Goal: Task Accomplishment & Management: Manage account settings

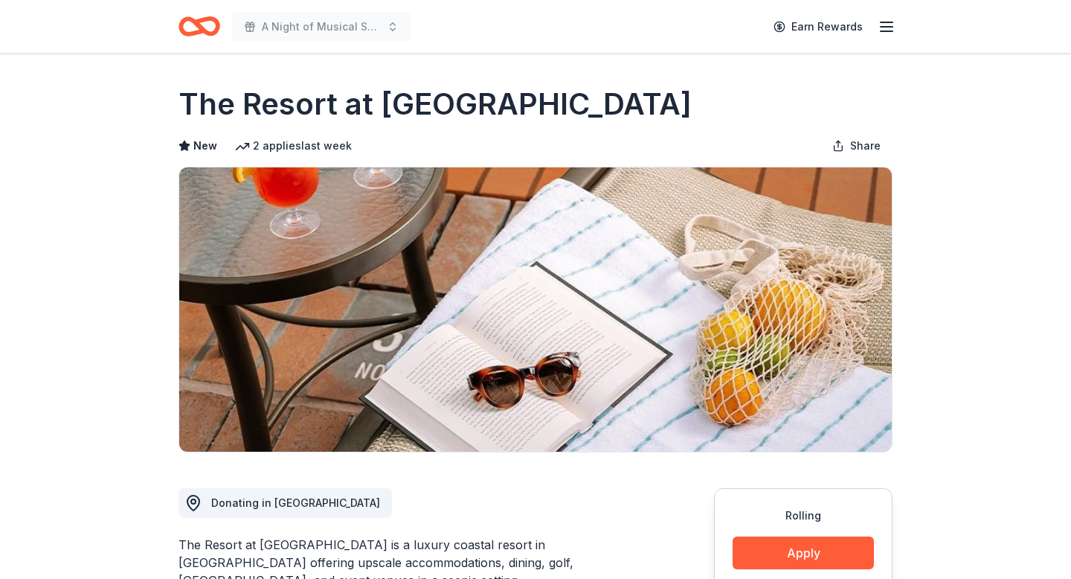
click at [885, 29] on icon "button" at bounding box center [887, 27] width 18 height 18
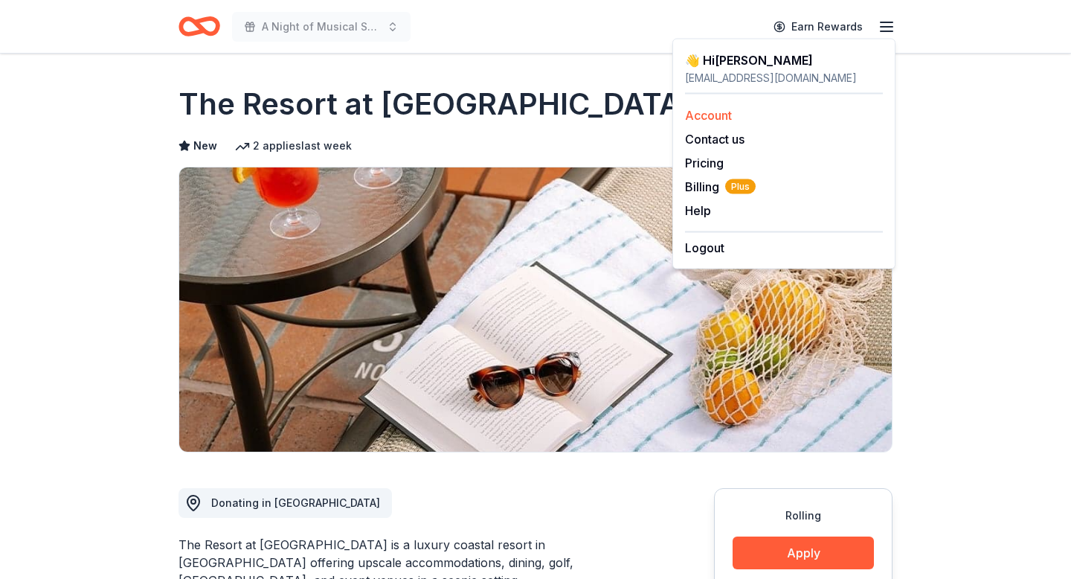
click at [714, 119] on link "Account" at bounding box center [708, 115] width 47 height 15
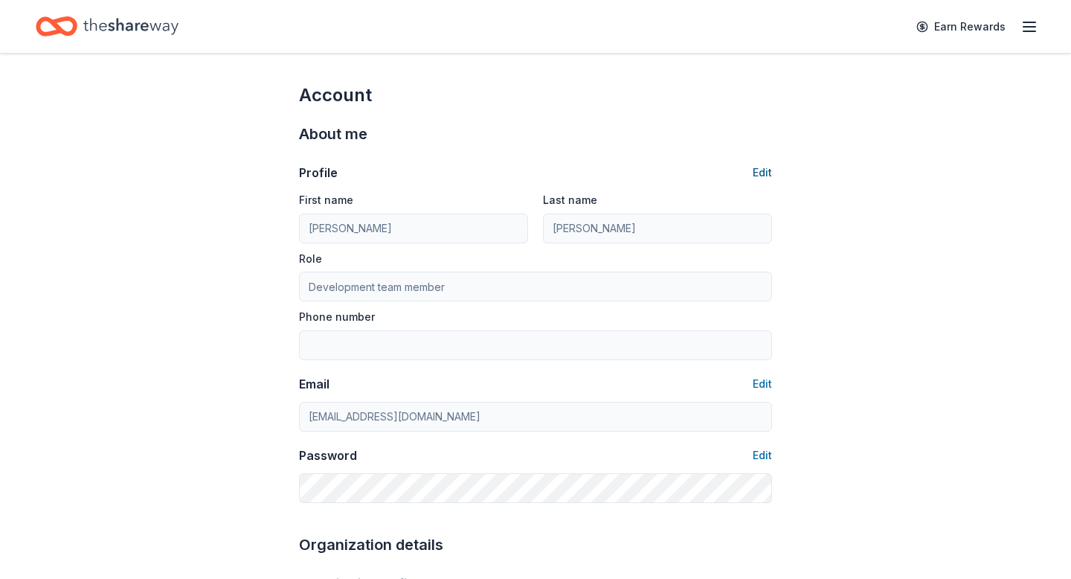
click at [763, 172] on button "Edit" at bounding box center [762, 173] width 19 height 18
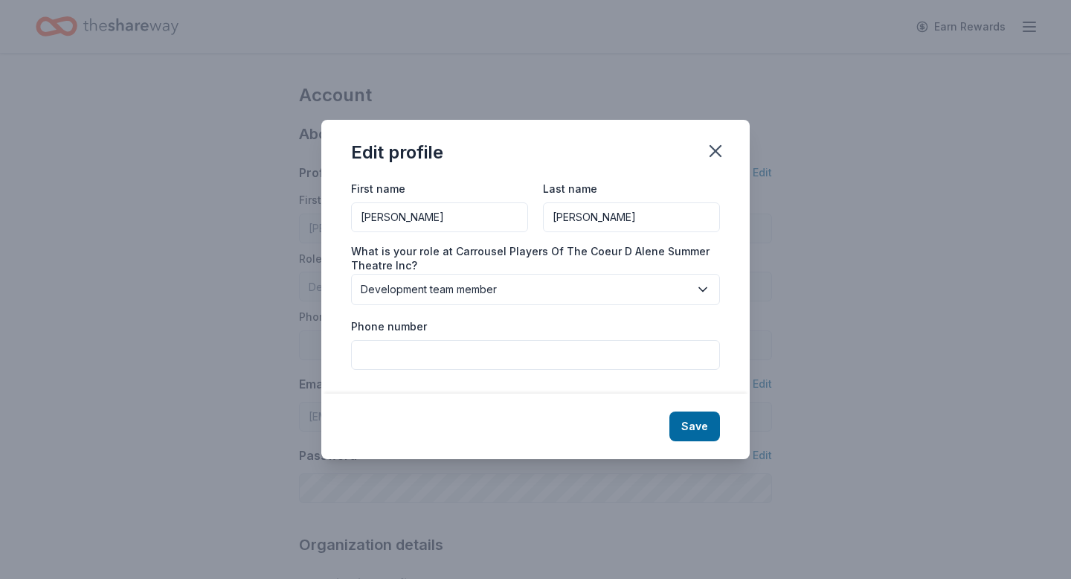
click at [650, 286] on span "Development team member" at bounding box center [525, 289] width 329 height 18
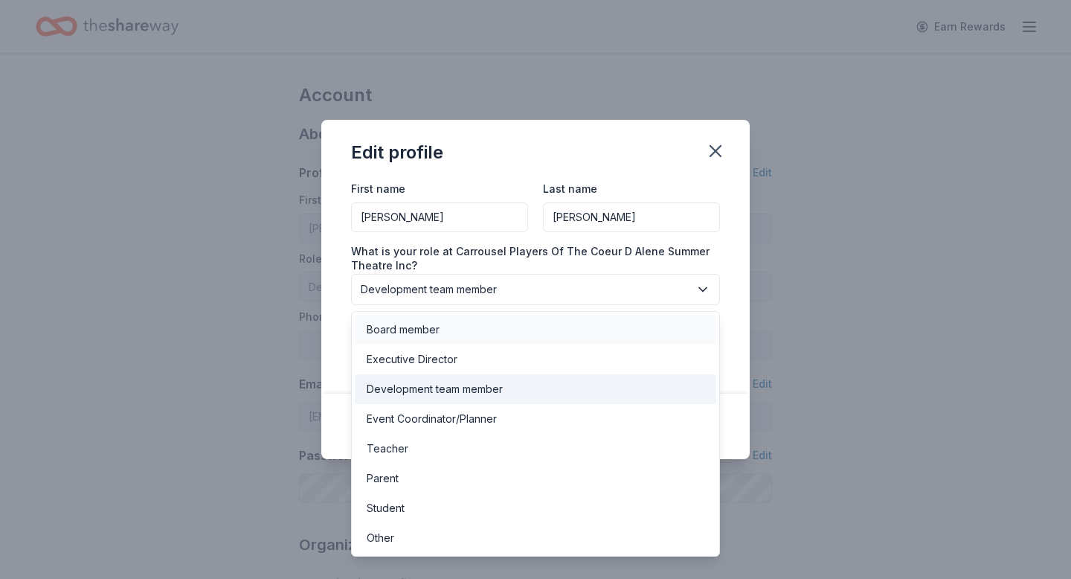
click at [425, 327] on div "Board member" at bounding box center [403, 330] width 73 height 18
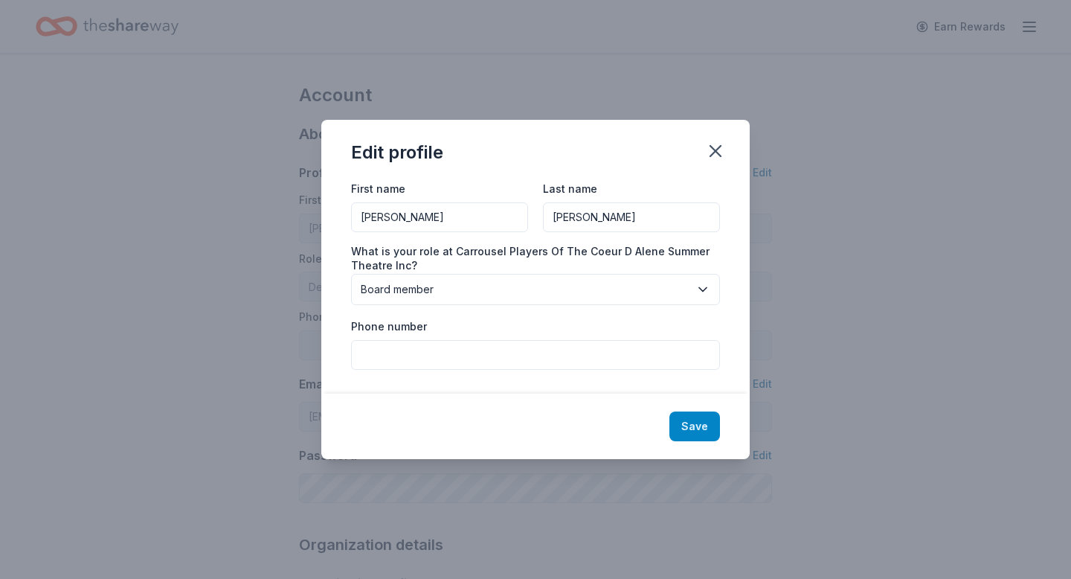
click at [704, 431] on button "Save" at bounding box center [695, 426] width 51 height 30
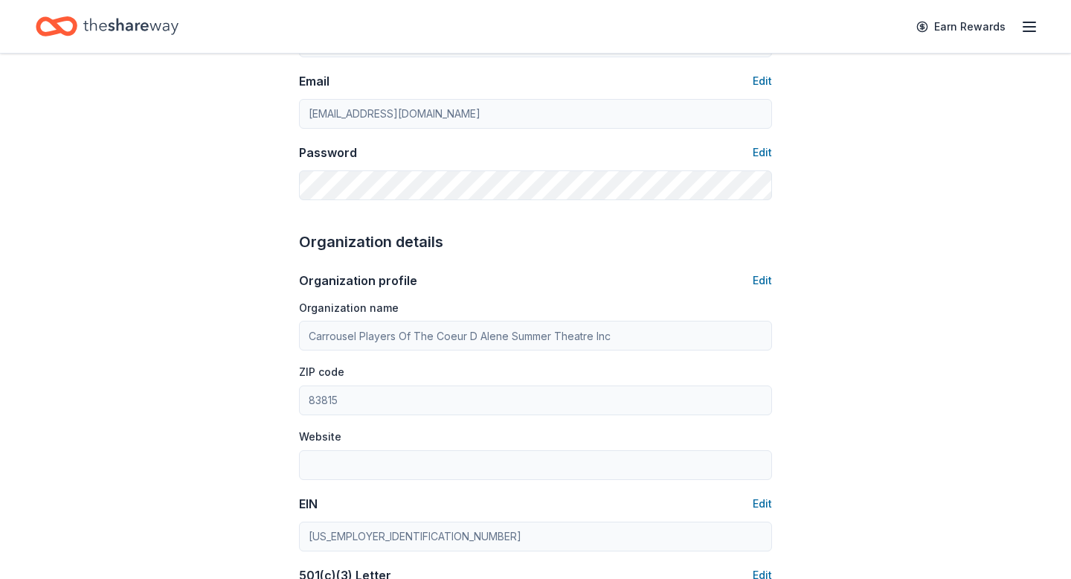
type input "Board member"
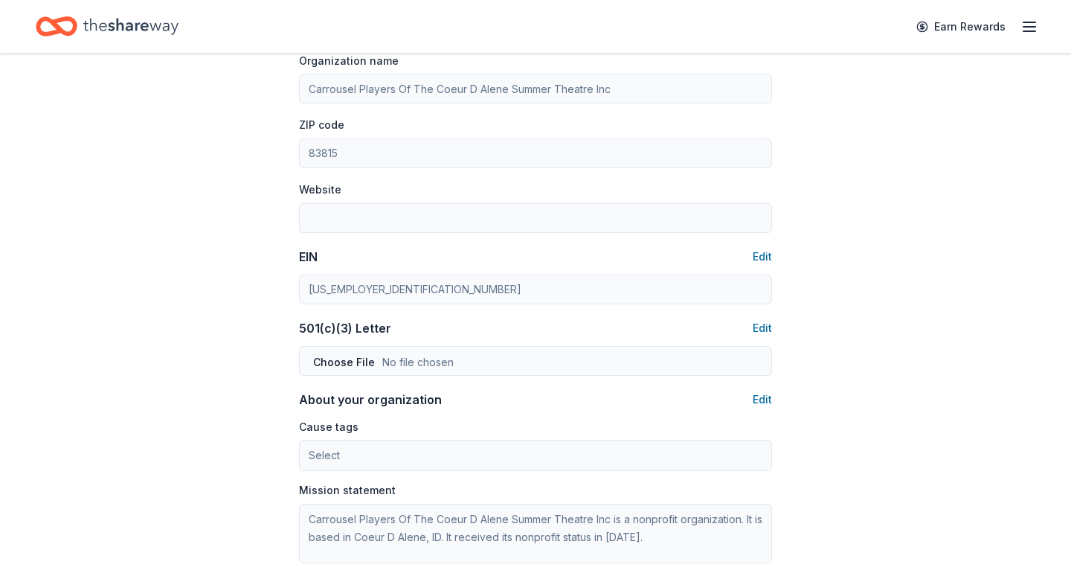
scroll to position [910, 0]
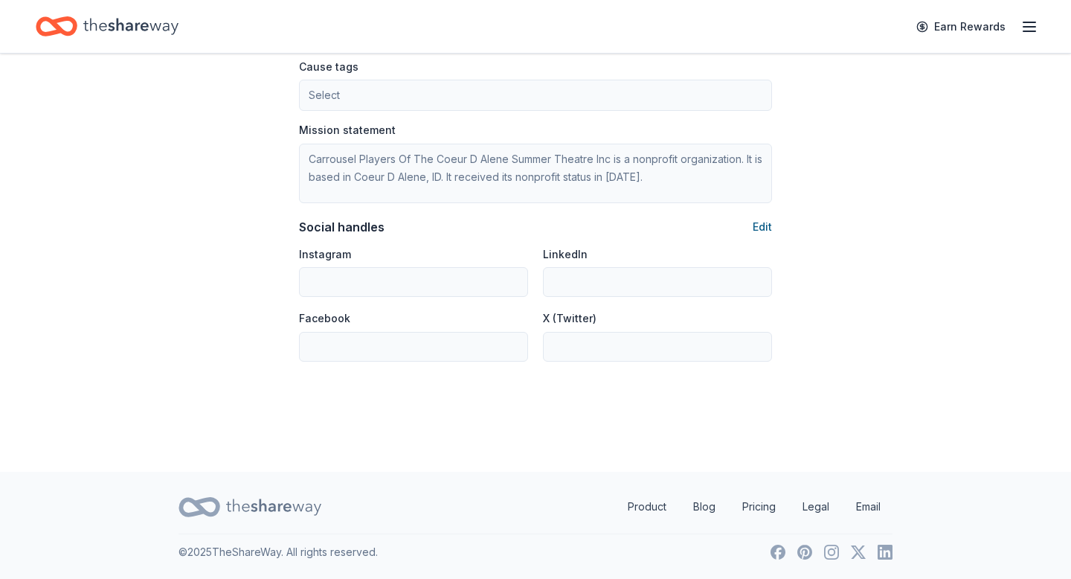
click at [761, 225] on button "Edit" at bounding box center [762, 227] width 19 height 18
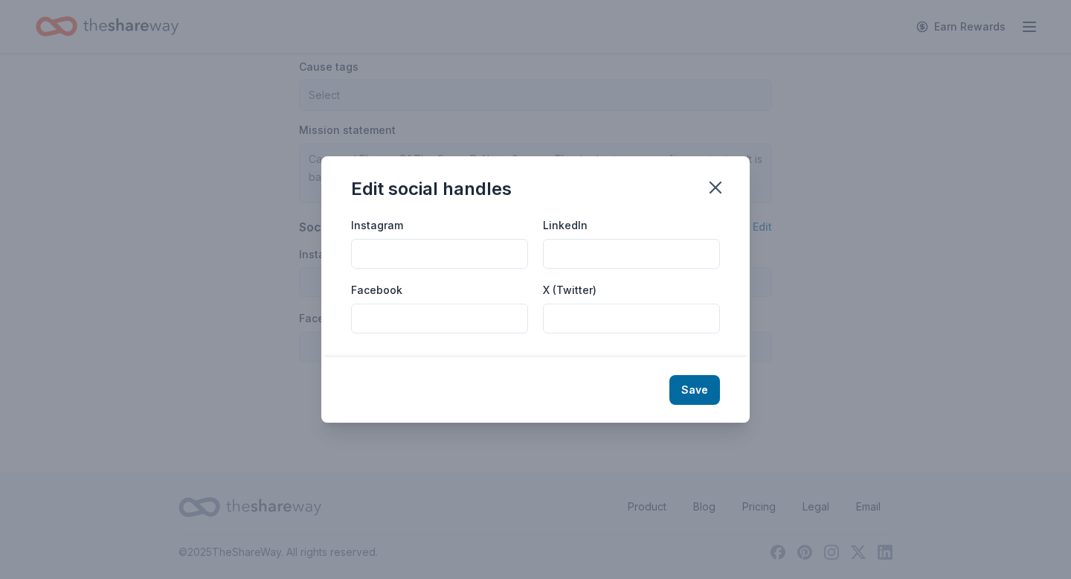
click at [388, 249] on input "Instagram" at bounding box center [439, 254] width 177 height 30
type input "@cstidaho"
click at [376, 318] on input "Facebook" at bounding box center [439, 319] width 177 height 30
type input "@cstidaho"
click at [699, 388] on button "Save" at bounding box center [695, 390] width 51 height 30
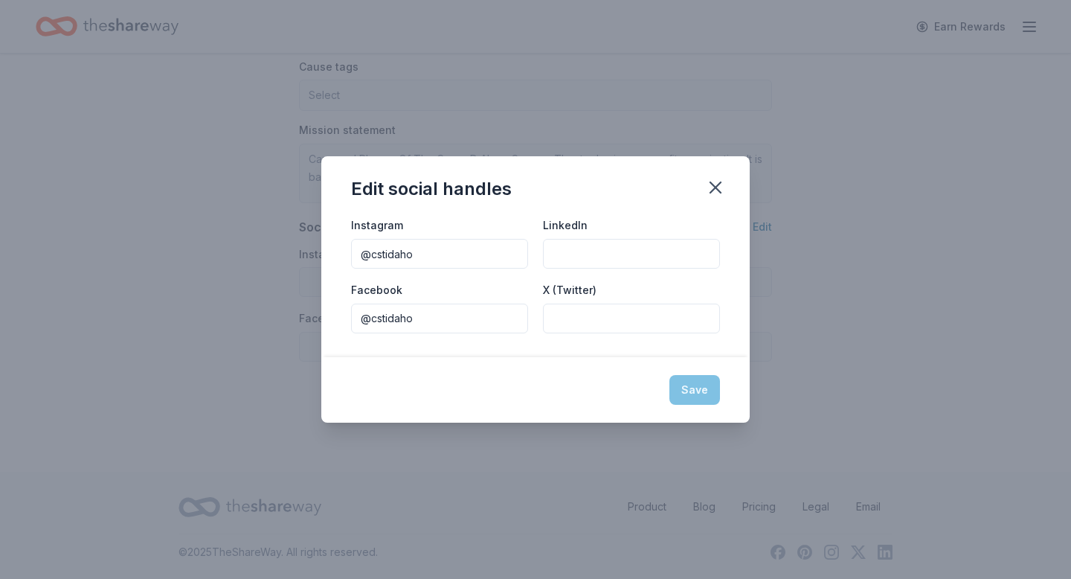
type input "@cstidaho"
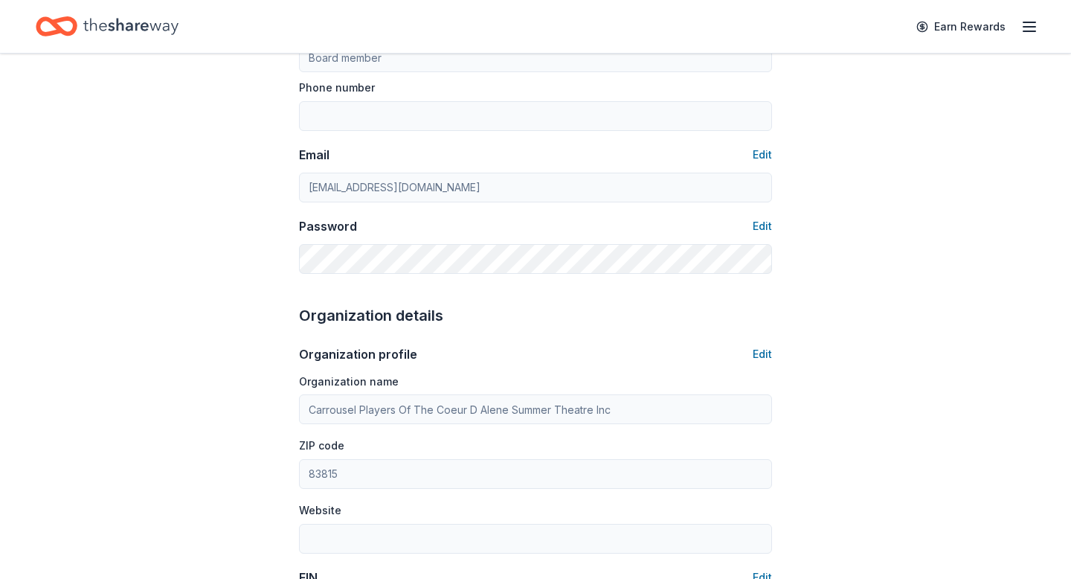
scroll to position [0, 0]
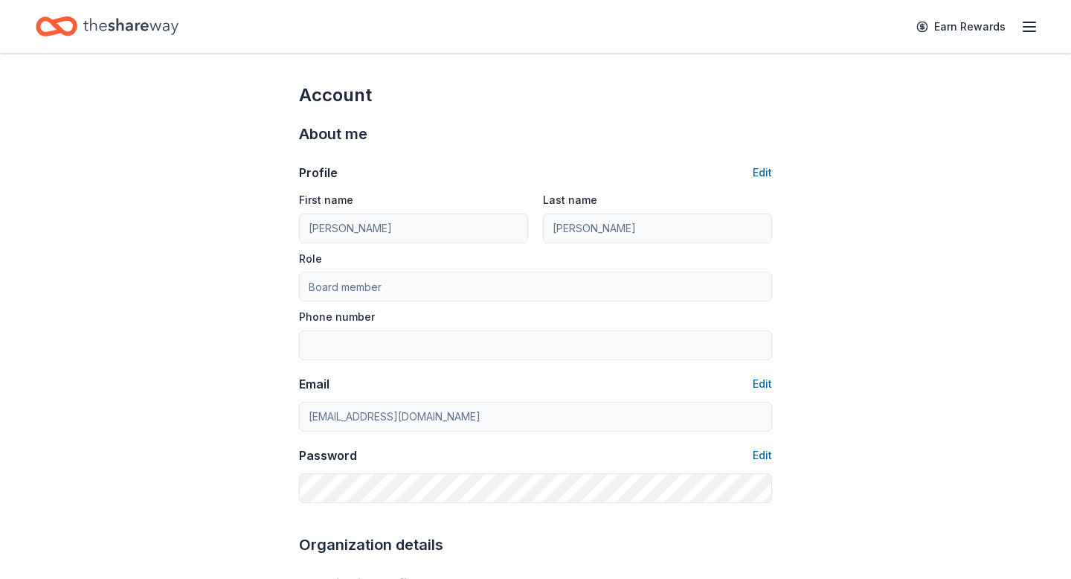
click at [1032, 28] on icon "button" at bounding box center [1030, 27] width 18 height 18
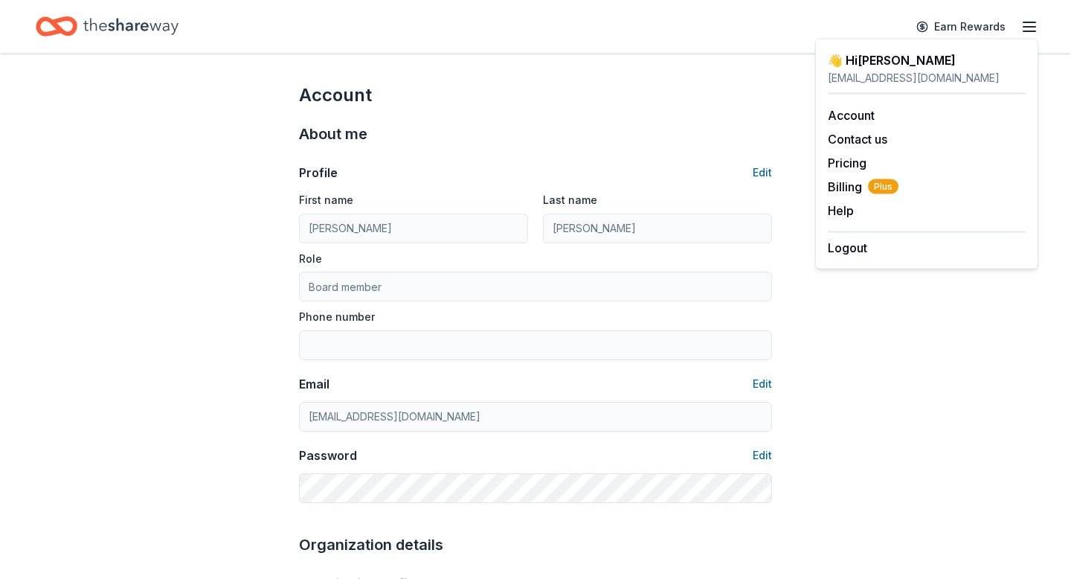
click at [1024, 29] on icon "button" at bounding box center [1030, 27] width 18 height 18
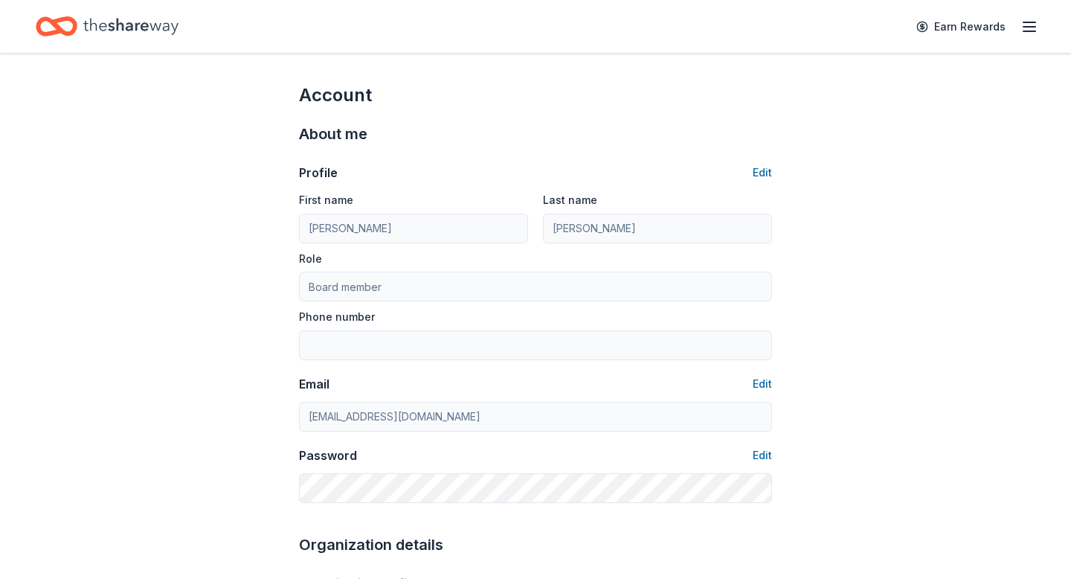
click at [115, 25] on icon "Home" at bounding box center [130, 26] width 95 height 31
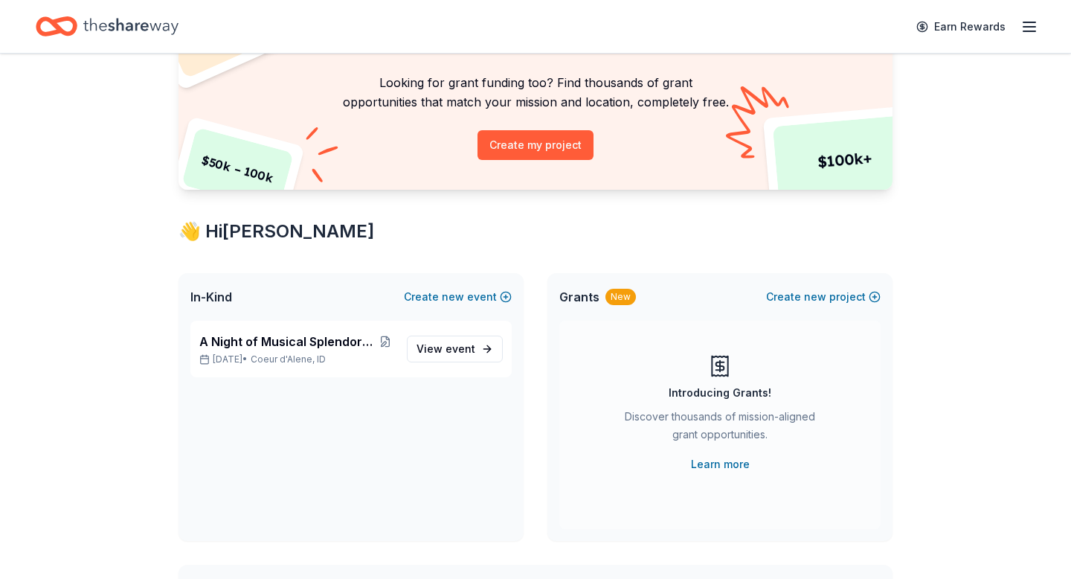
scroll to position [116, 0]
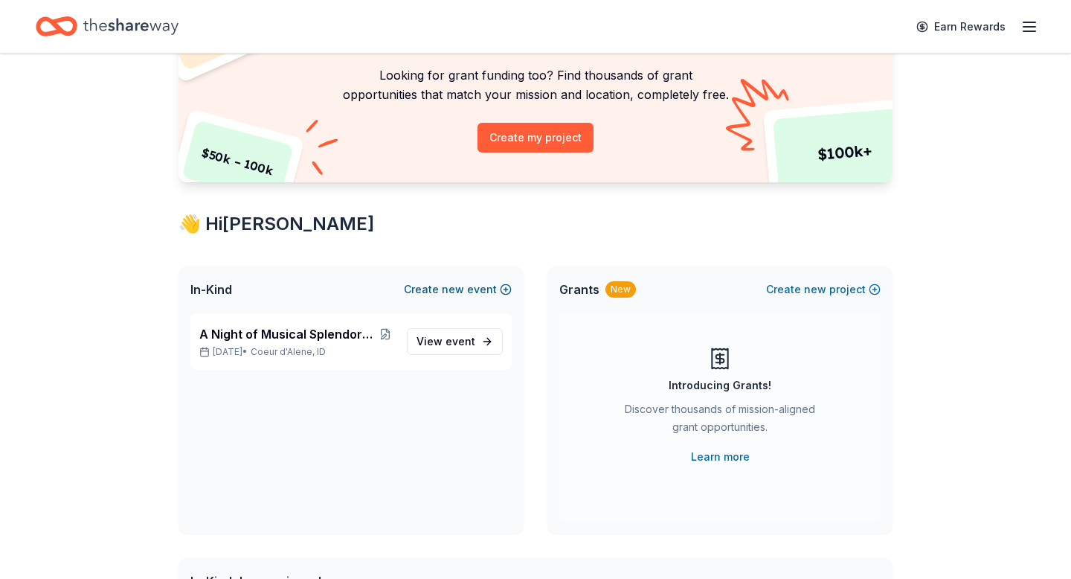
click at [454, 292] on span "new" at bounding box center [453, 289] width 22 height 18
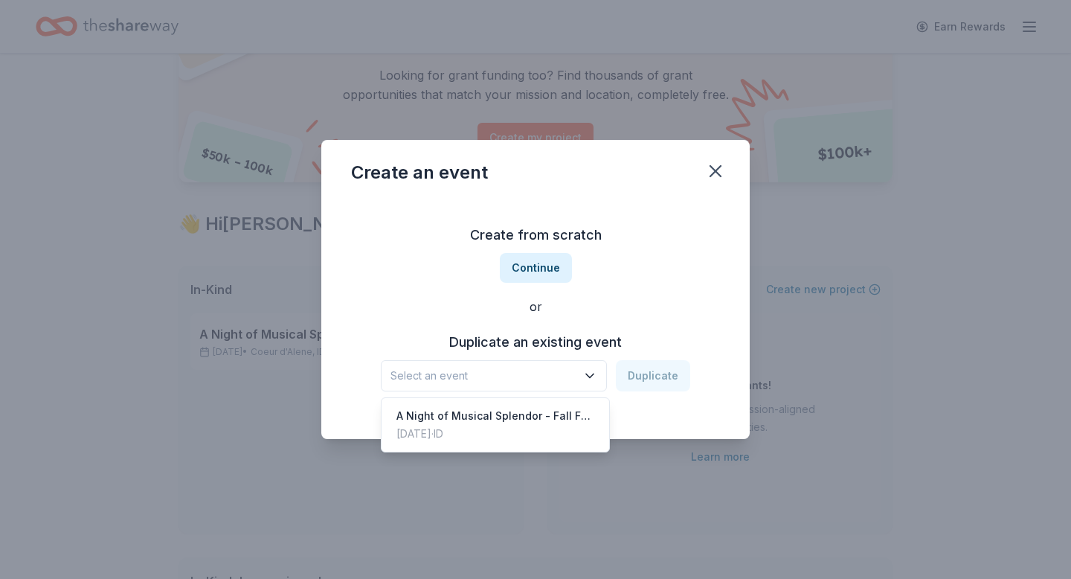
click at [597, 375] on icon "button" at bounding box center [590, 375] width 15 height 15
click at [543, 423] on div "A Night of Musical Splendor - Fall Fundraiser" at bounding box center [496, 416] width 198 height 18
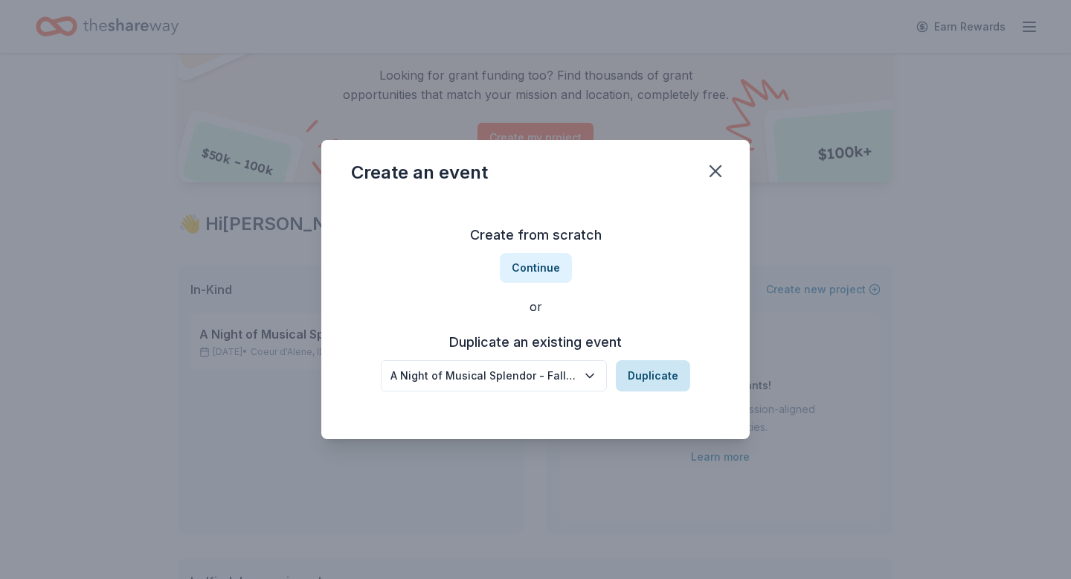
click at [657, 379] on button "Duplicate" at bounding box center [653, 375] width 74 height 31
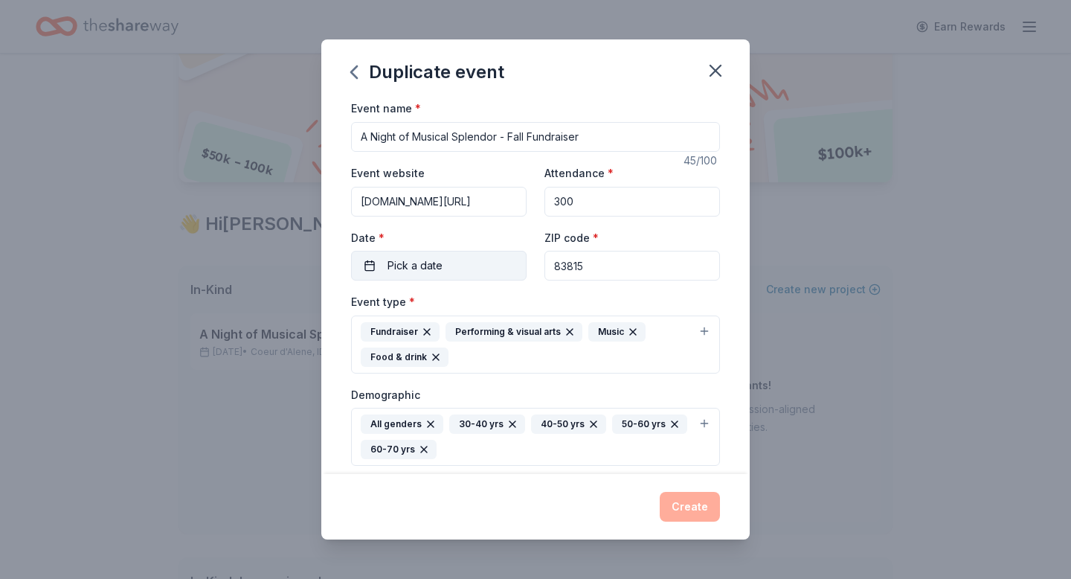
click at [468, 261] on button "Pick a date" at bounding box center [439, 266] width 176 height 30
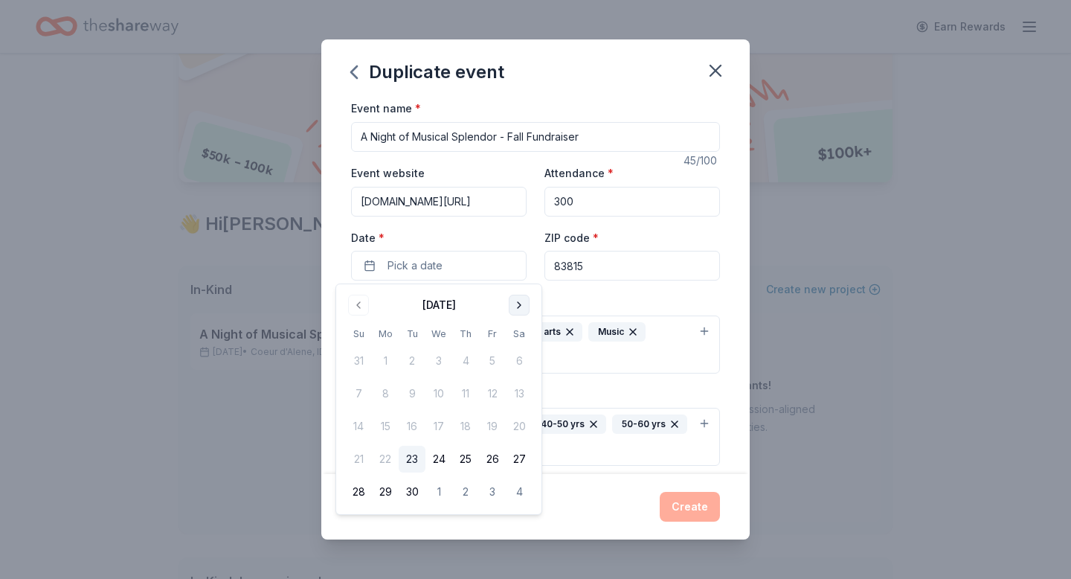
click at [517, 305] on button "Go to next month" at bounding box center [519, 305] width 21 height 21
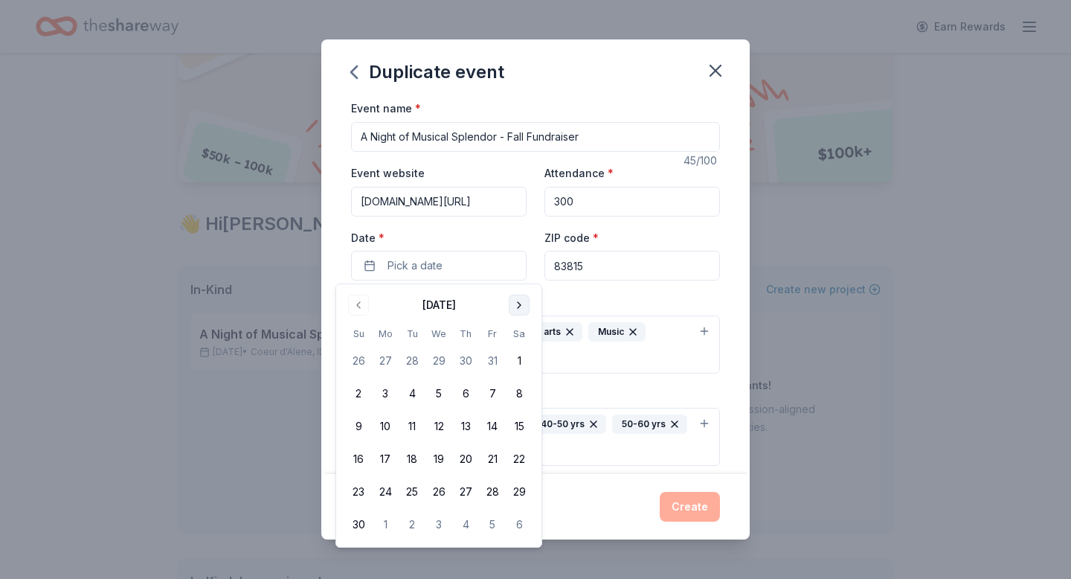
click at [517, 305] on button "Go to next month" at bounding box center [519, 305] width 21 height 21
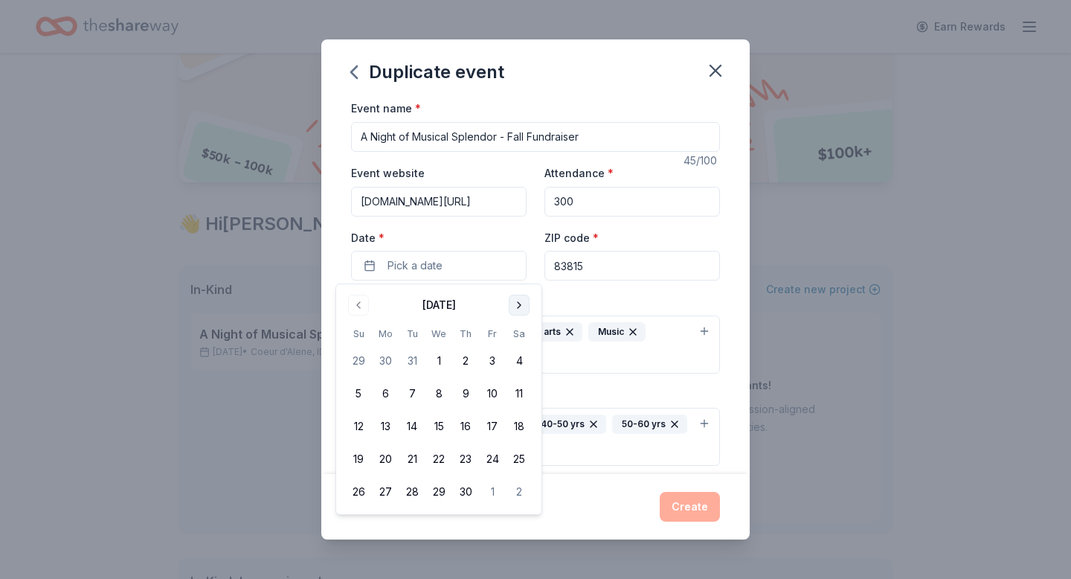
click at [517, 305] on button "Go to next month" at bounding box center [519, 305] width 21 height 21
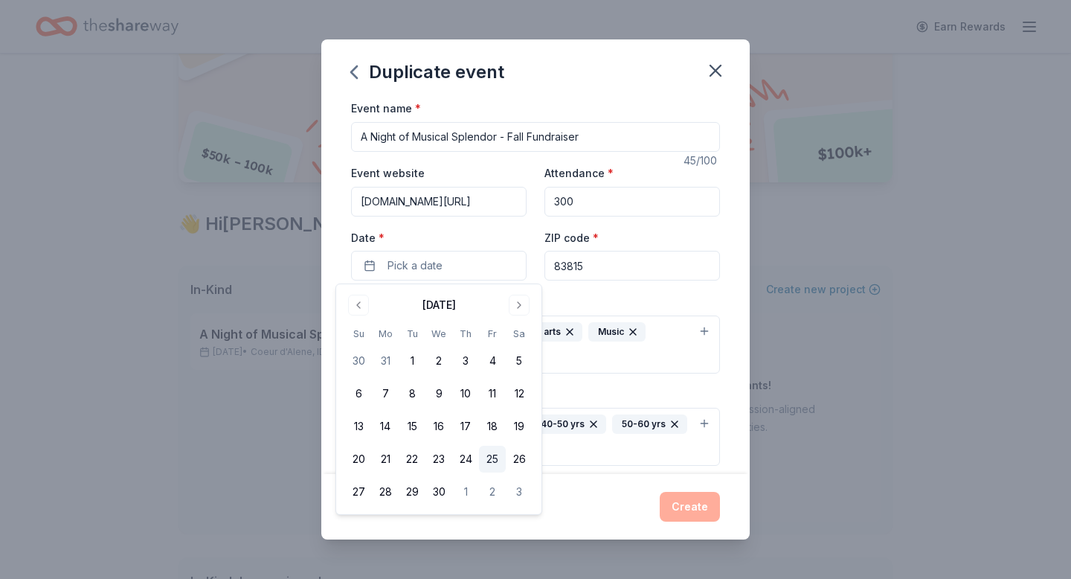
click at [492, 465] on button "25" at bounding box center [492, 459] width 27 height 27
click at [591, 301] on div "Event type * Fundraiser Performing & visual arts Music Food & drink" at bounding box center [535, 332] width 369 height 81
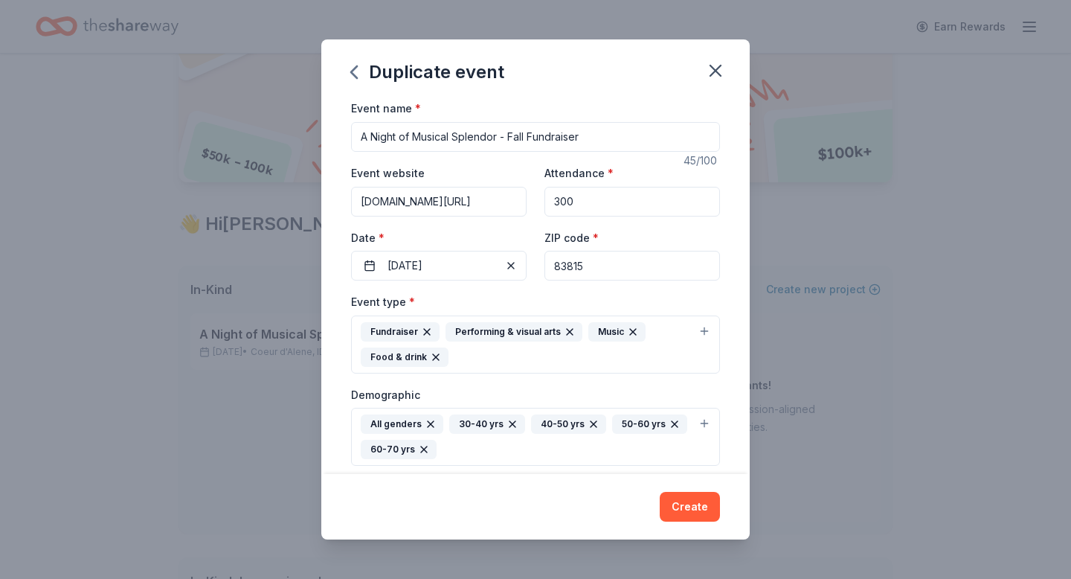
click at [362, 135] on input "A Night of Musical Splendor - Fall Fundraiser" at bounding box center [535, 137] width 369 height 30
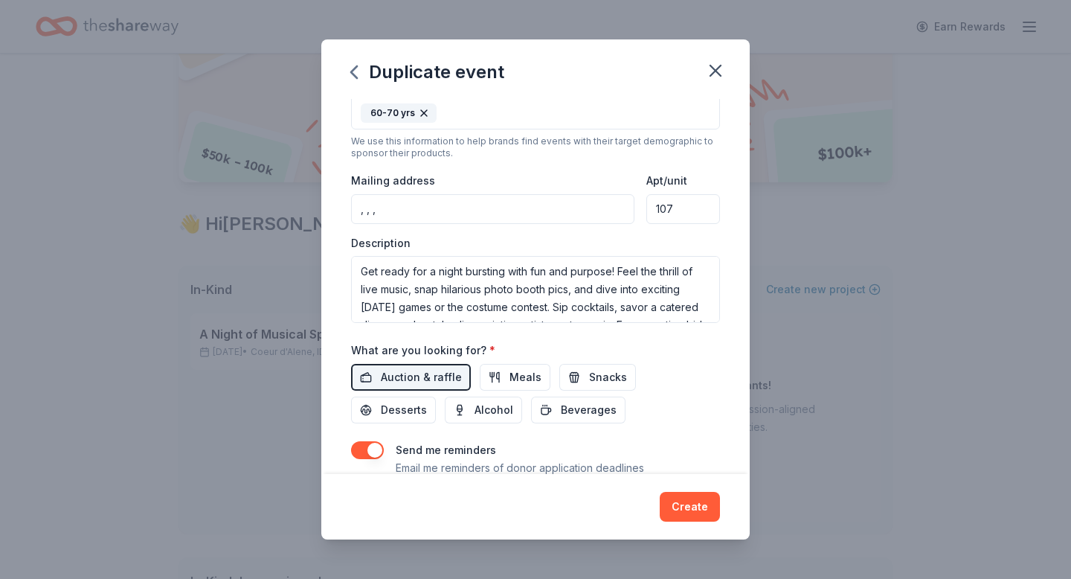
scroll to position [327, 0]
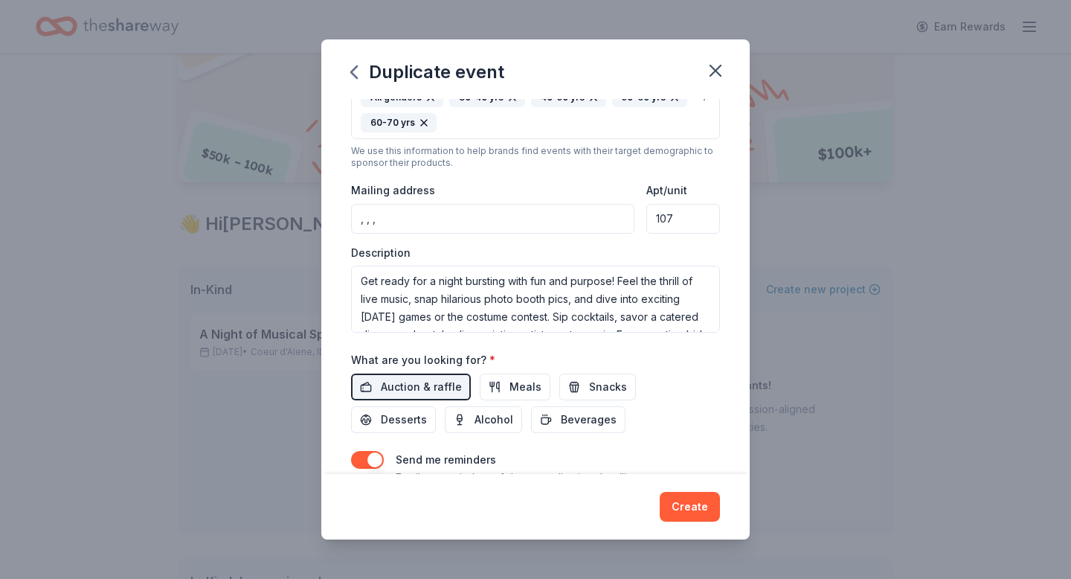
type input "2026 A Night of Musical Splendor - Fall Fundraiser"
click at [408, 217] on input ", , ," at bounding box center [492, 219] width 283 height 30
drag, startPoint x: 408, startPoint y: 217, endPoint x: 341, endPoint y: 218, distance: 67.0
click at [341, 218] on div "Event name * 2026 A Night of Musical Splendor - Fall Fundraiser 50 /100 Event w…" at bounding box center [535, 286] width 429 height 374
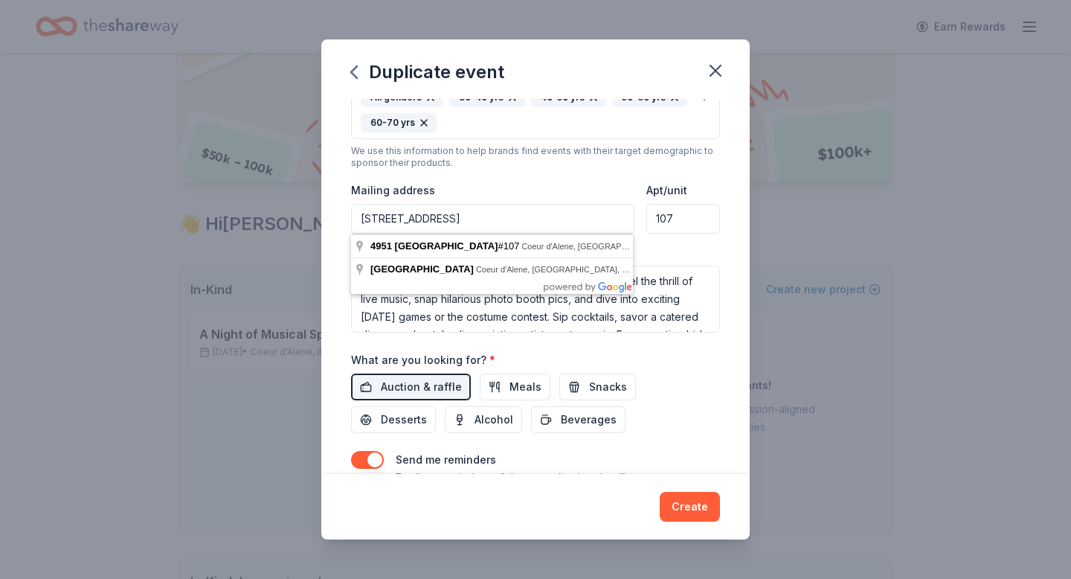
type input "4951 N Building Center Drive #107"
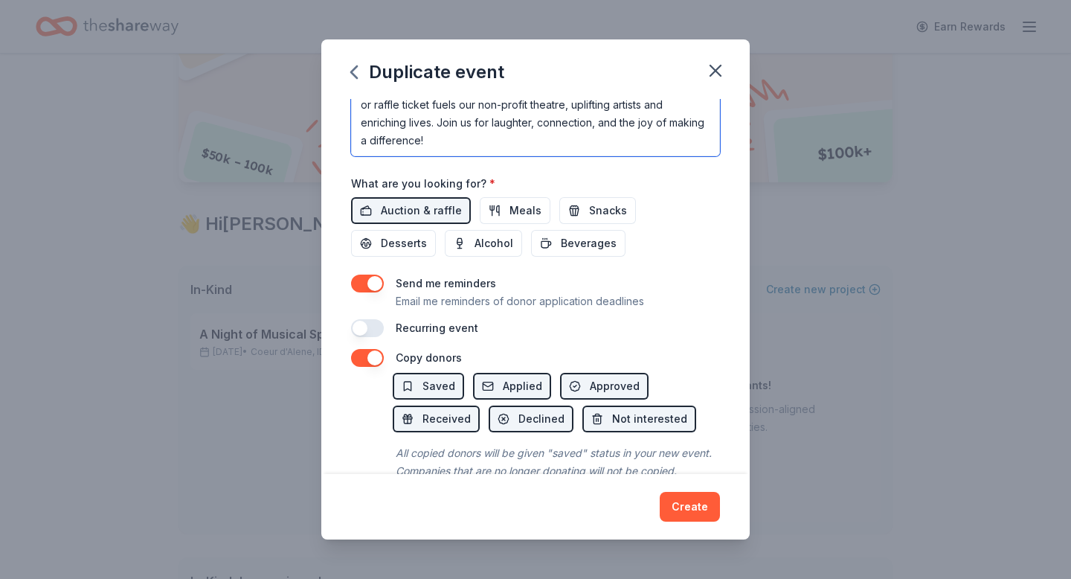
scroll to position [509, 0]
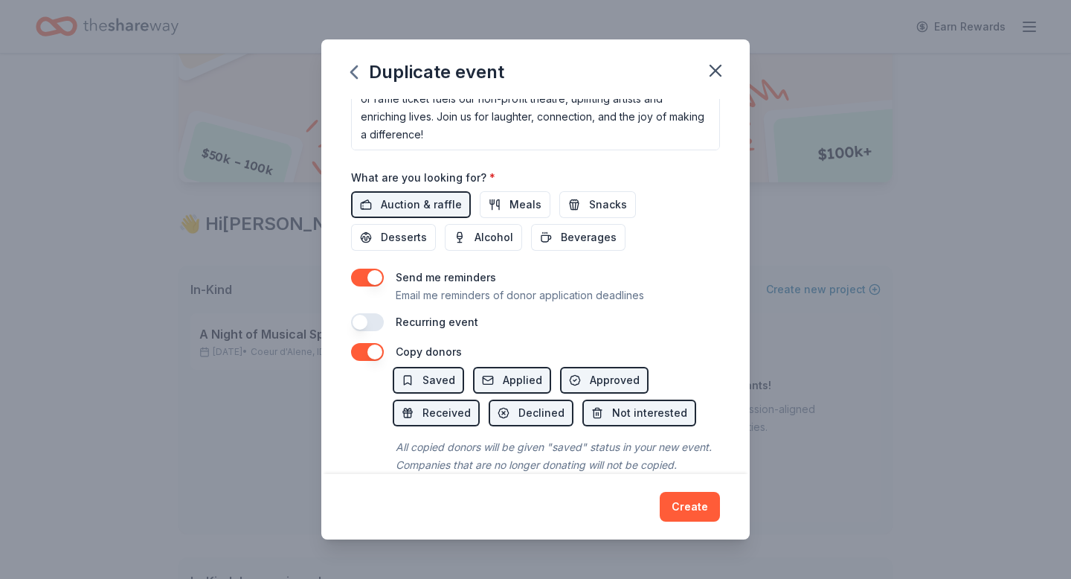
click at [376, 321] on button "button" at bounding box center [367, 322] width 33 height 18
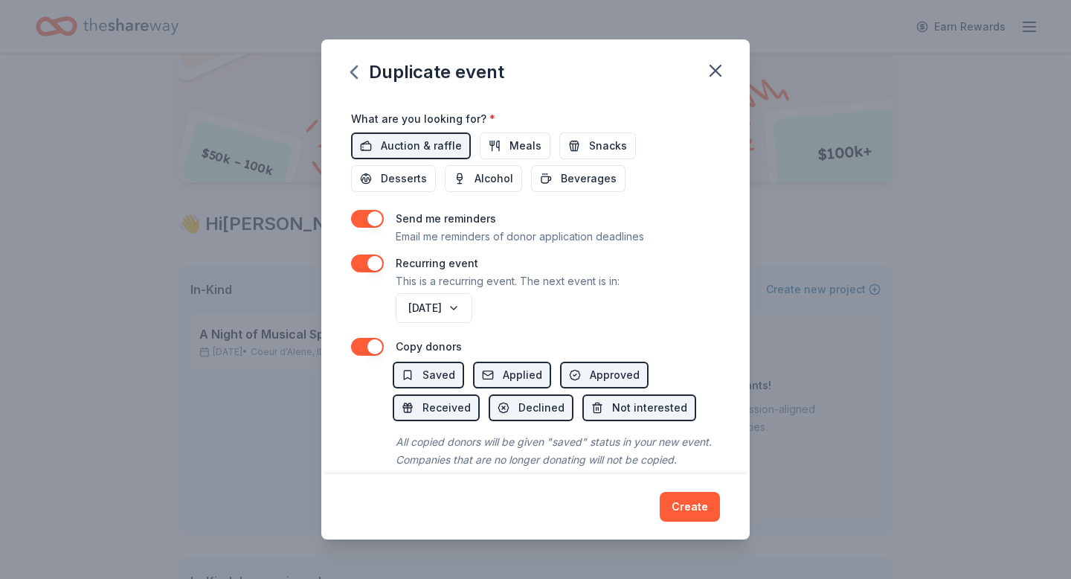
scroll to position [589, 0]
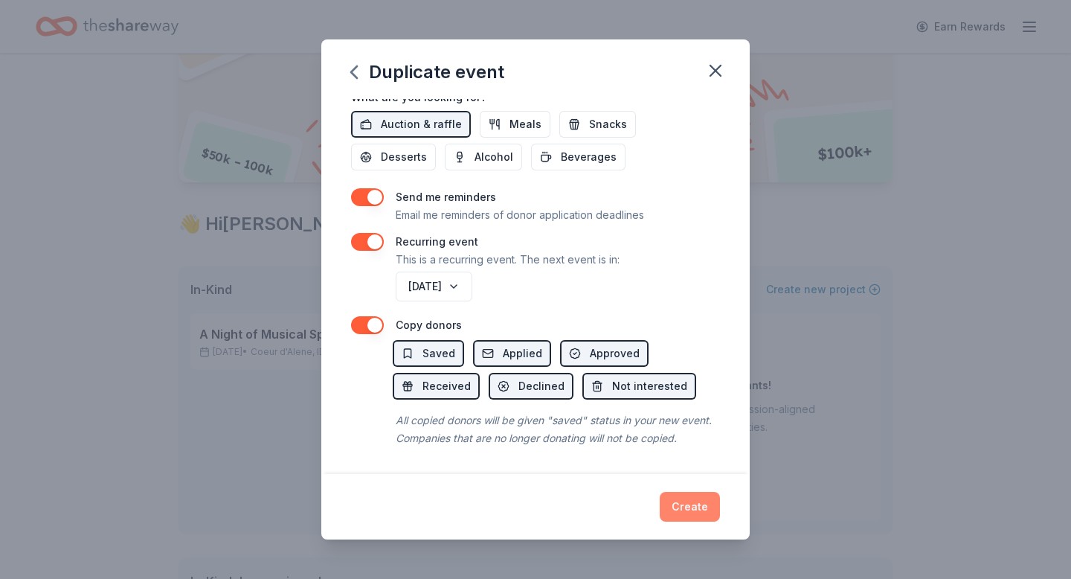
click at [696, 516] on button "Create" at bounding box center [690, 507] width 60 height 30
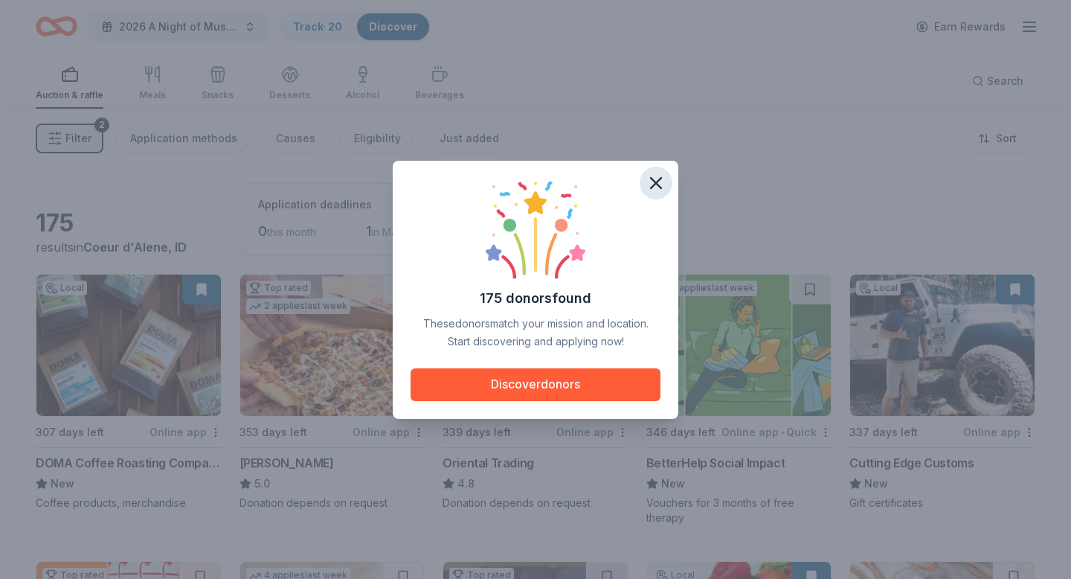
click at [659, 184] on icon "button" at bounding box center [656, 183] width 21 height 21
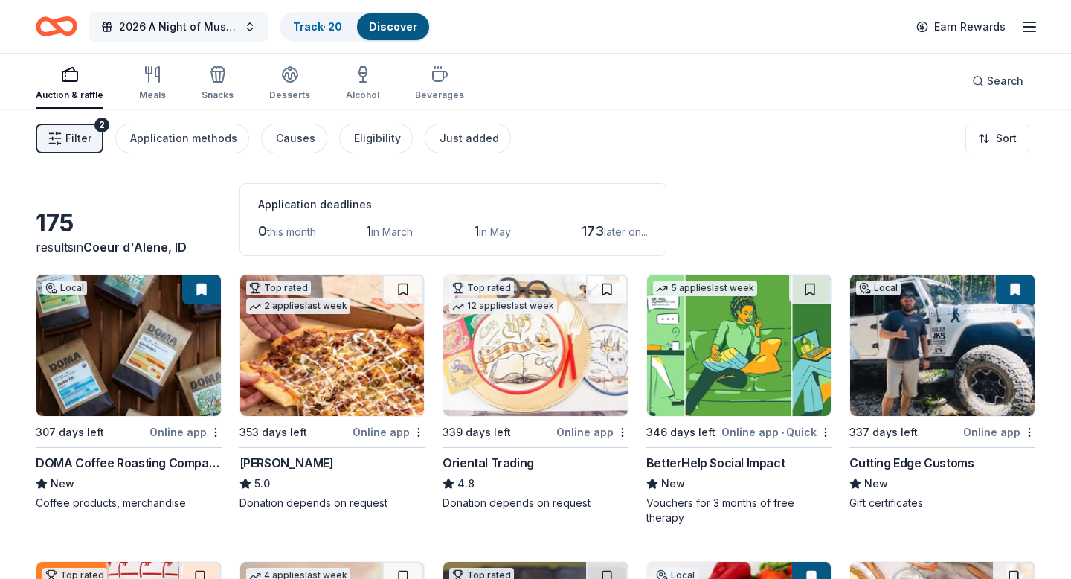
click at [179, 28] on span "2026 A Night of Musical Splendor - Fall Fundraiser" at bounding box center [178, 27] width 119 height 18
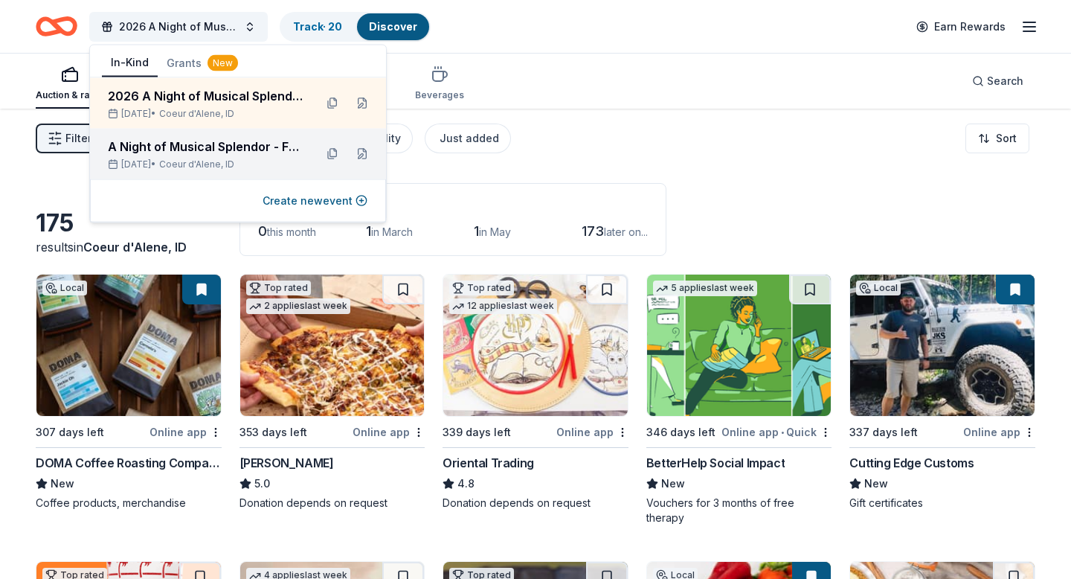
click at [164, 148] on div "A Night of Musical Splendor - Fall Fundraiser" at bounding box center [205, 147] width 195 height 18
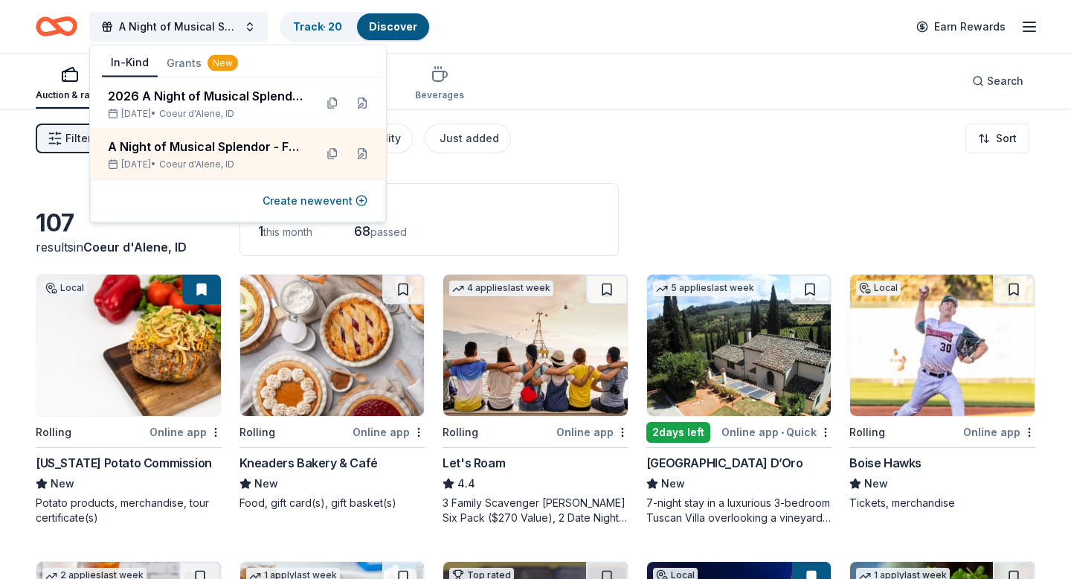
click at [550, 63] on div "Auction & raffle Meals Snacks Desserts Alcohol Beverages Search" at bounding box center [536, 81] width 1000 height 55
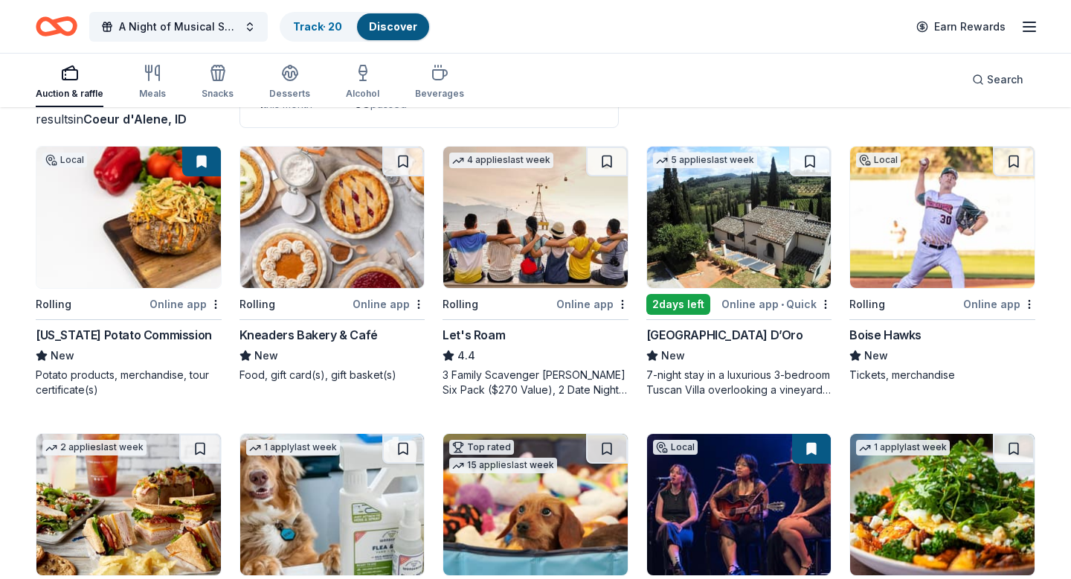
scroll to position [131, 0]
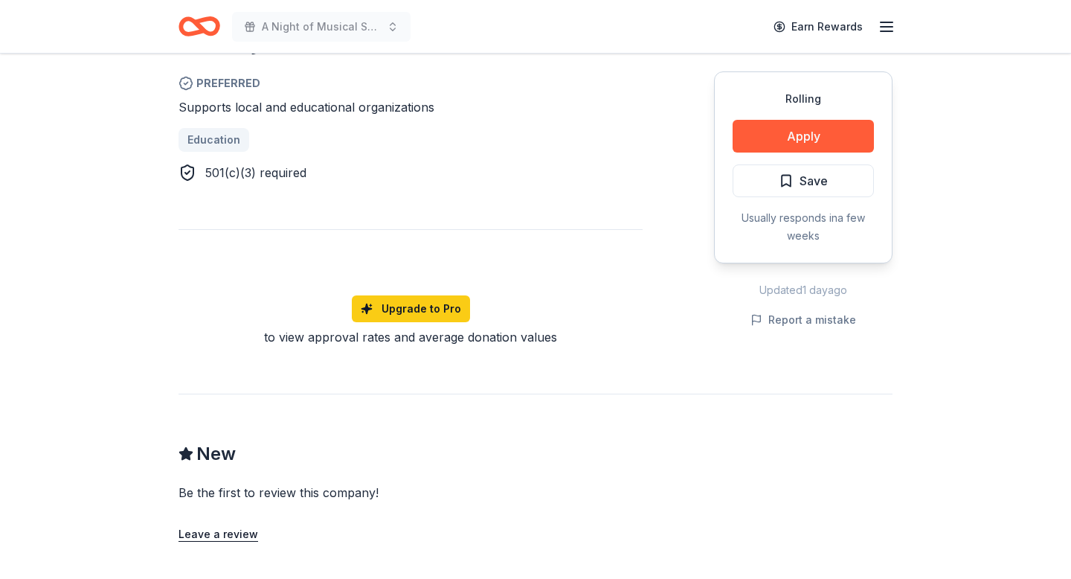
scroll to position [928, 0]
click at [885, 32] on icon "button" at bounding box center [887, 27] width 18 height 18
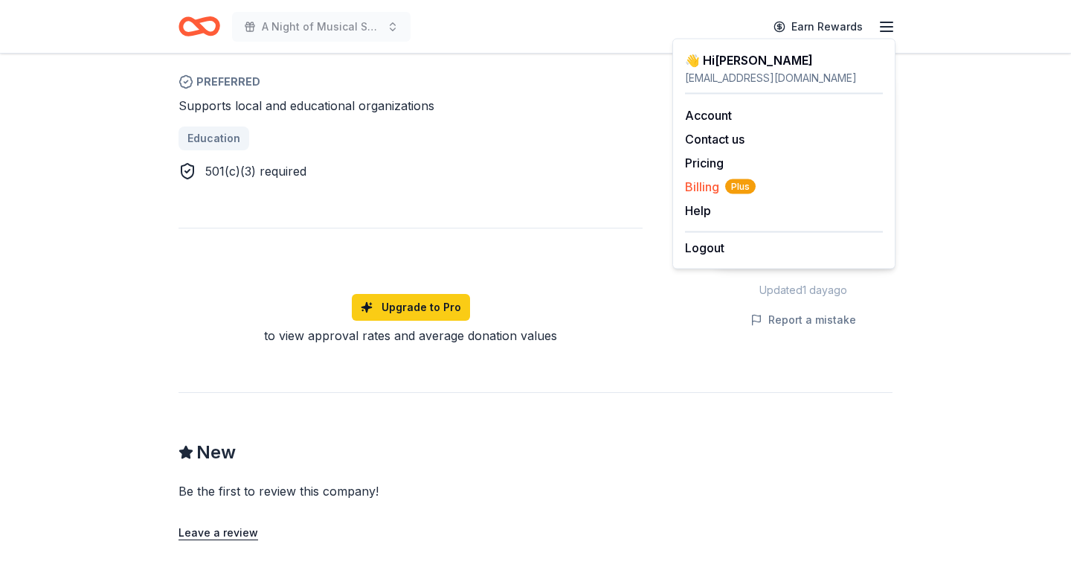
click at [702, 187] on span "Billing Plus" at bounding box center [720, 187] width 71 height 18
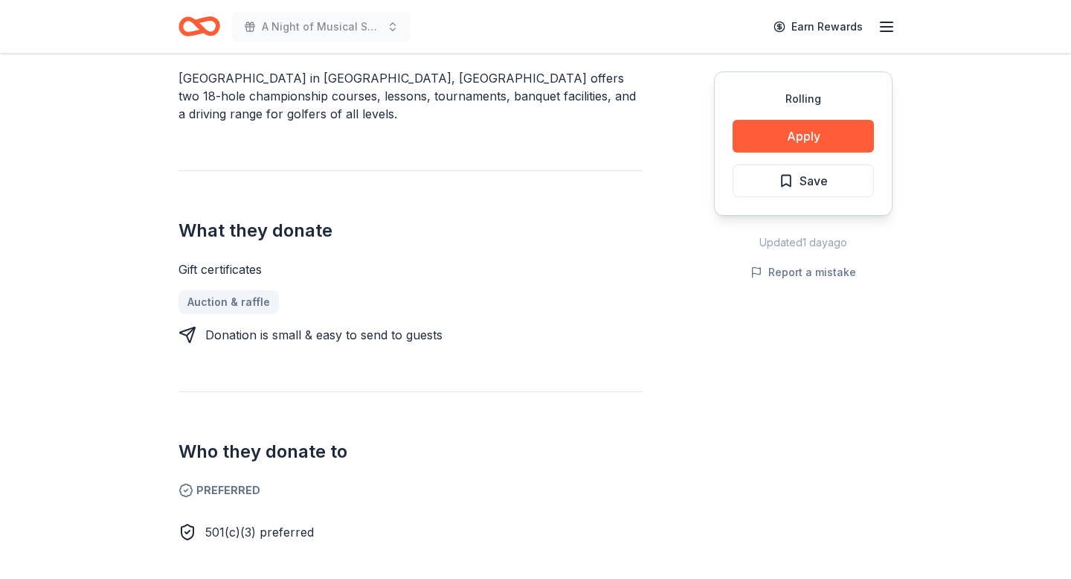
scroll to position [574, 0]
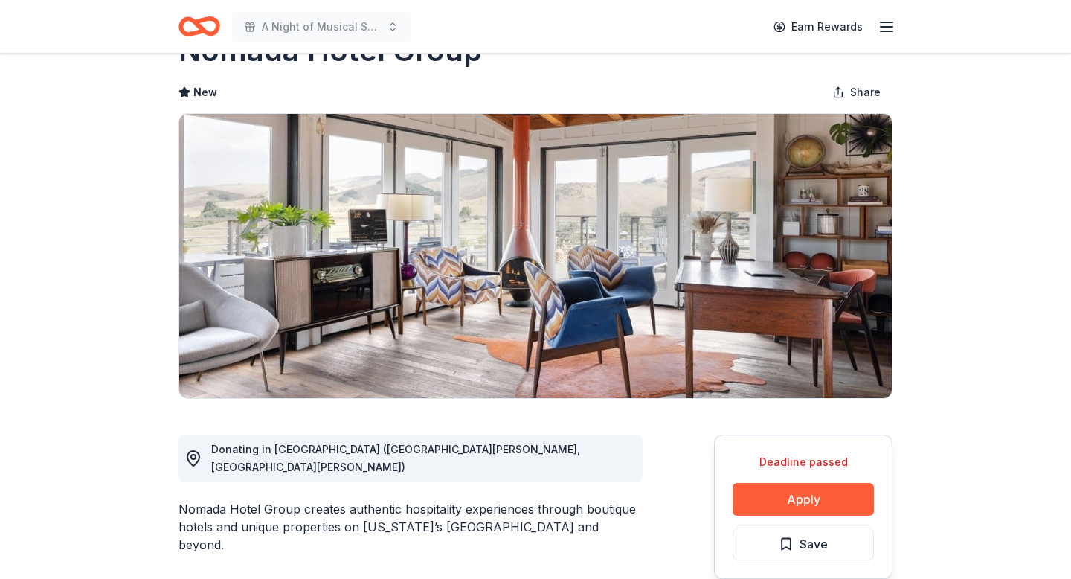
scroll to position [51, 0]
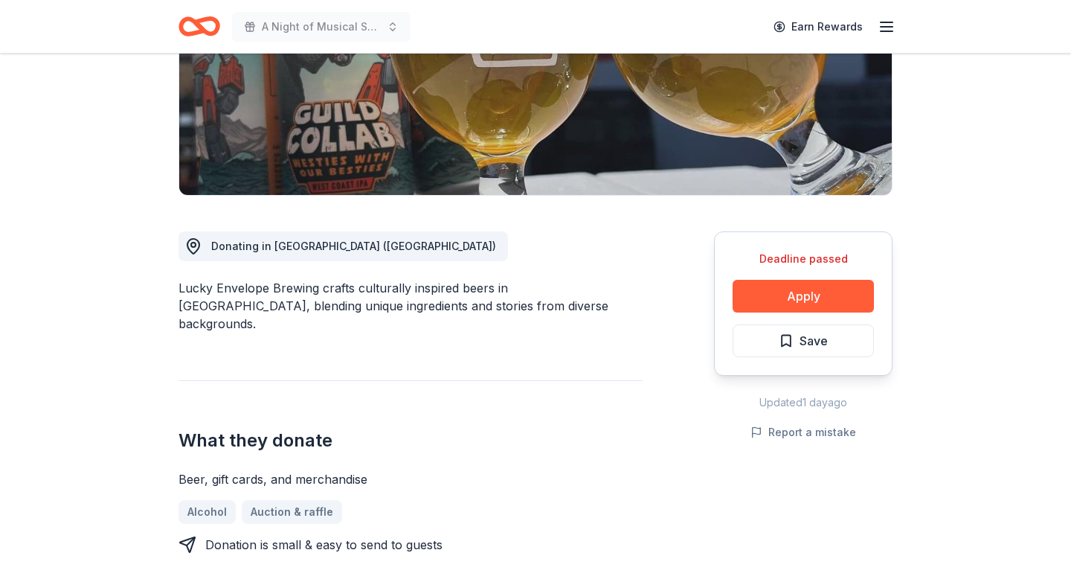
scroll to position [260, 0]
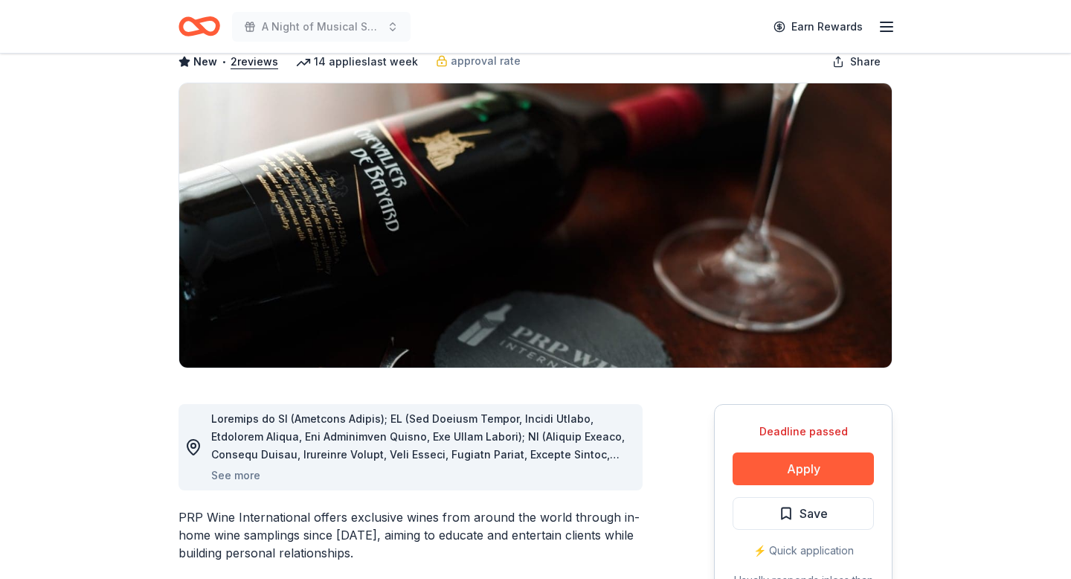
scroll to position [153, 0]
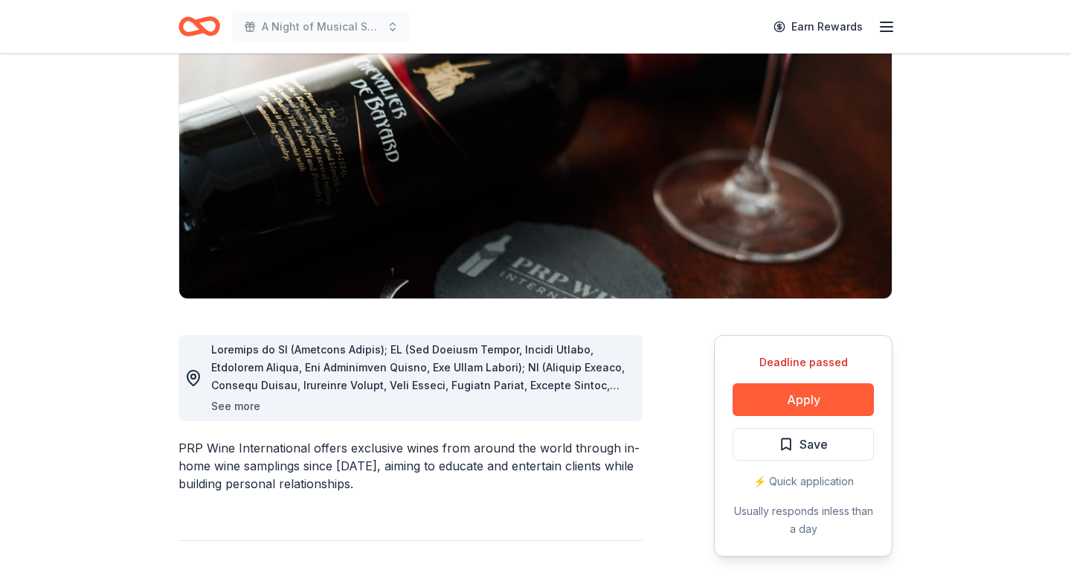
click at [243, 404] on button "See more" at bounding box center [235, 406] width 49 height 18
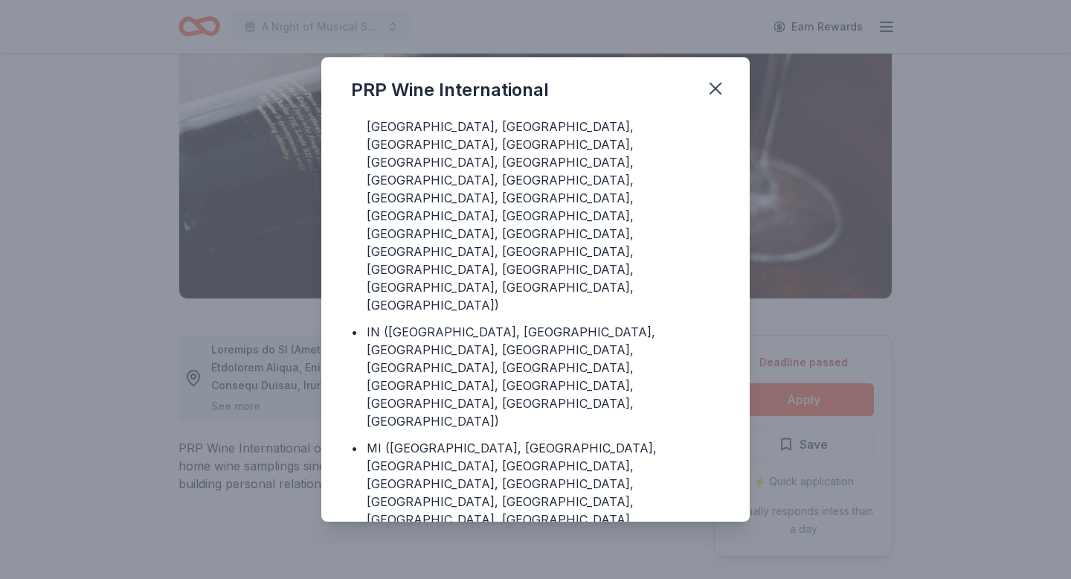
scroll to position [0, 0]
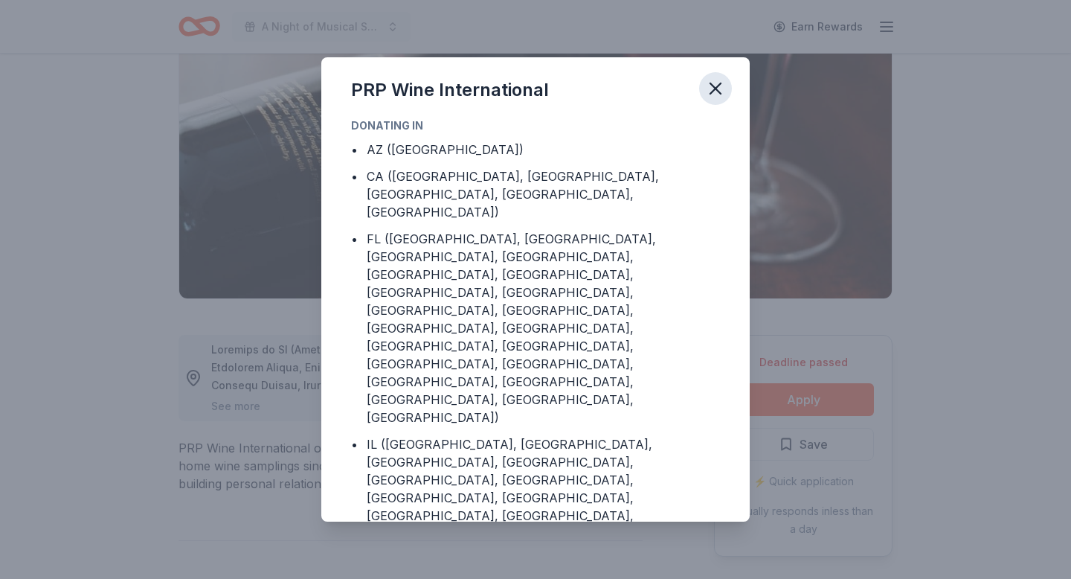
click at [722, 90] on icon "button" at bounding box center [715, 88] width 21 height 21
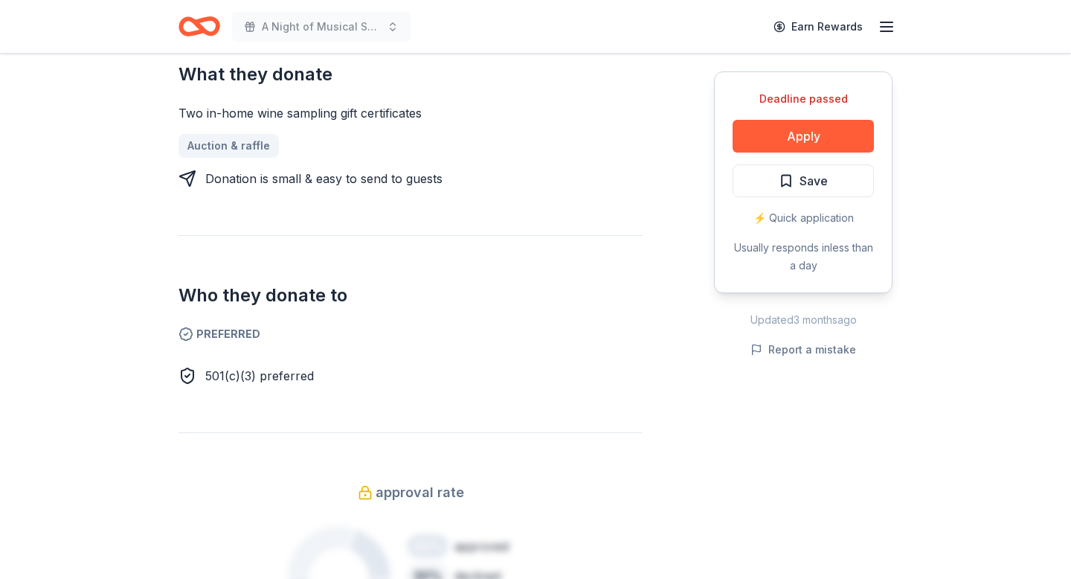
scroll to position [682, 0]
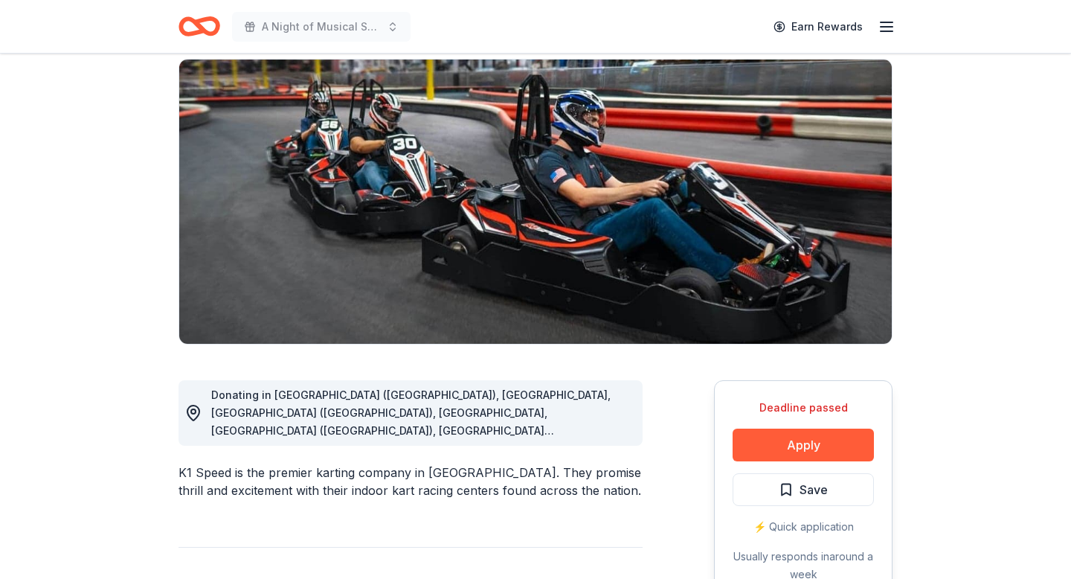
scroll to position [109, 0]
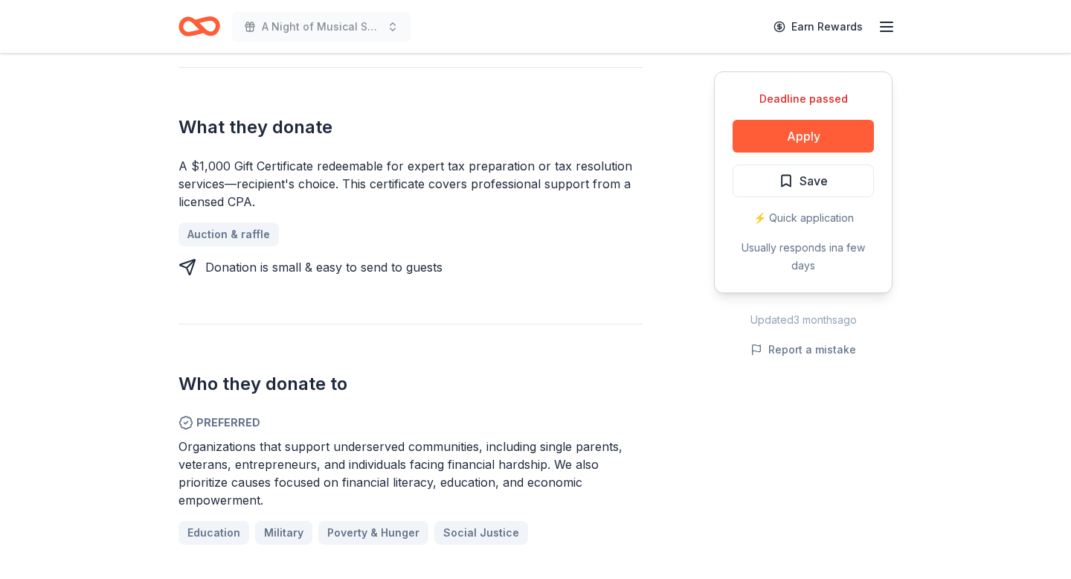
scroll to position [606, 0]
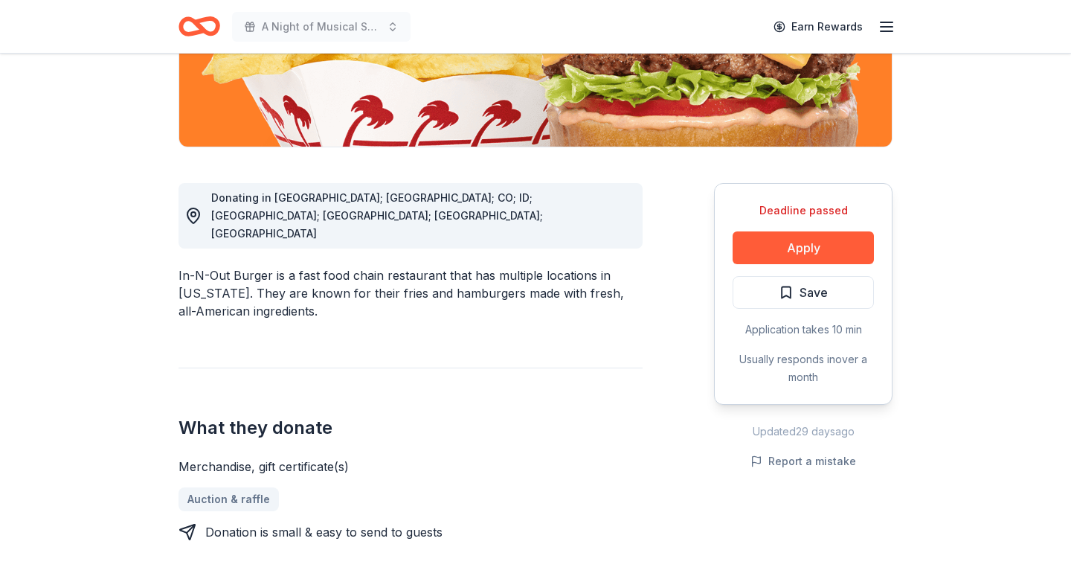
scroll to position [344, 0]
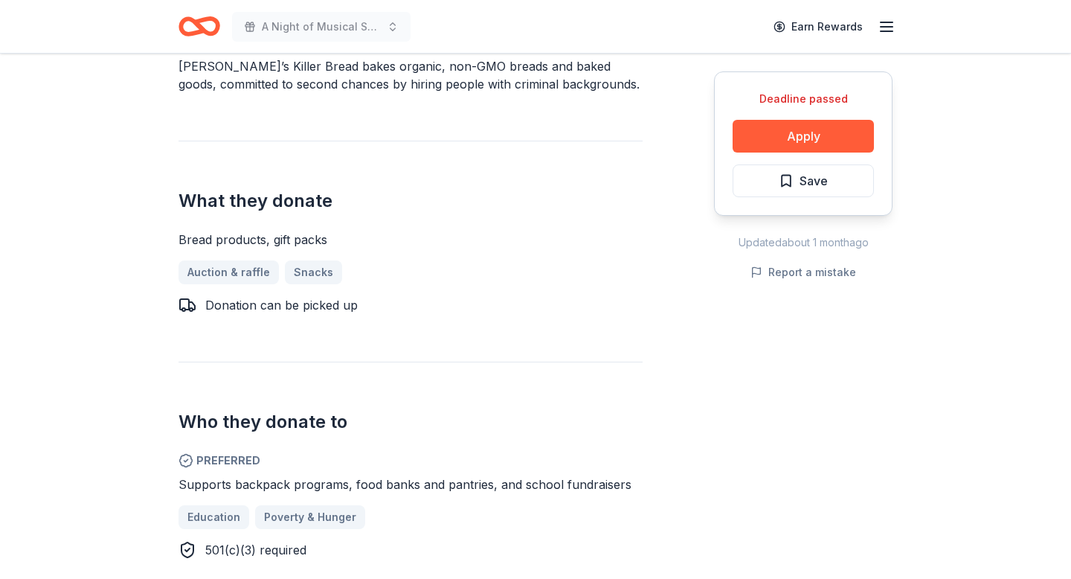
scroll to position [480, 0]
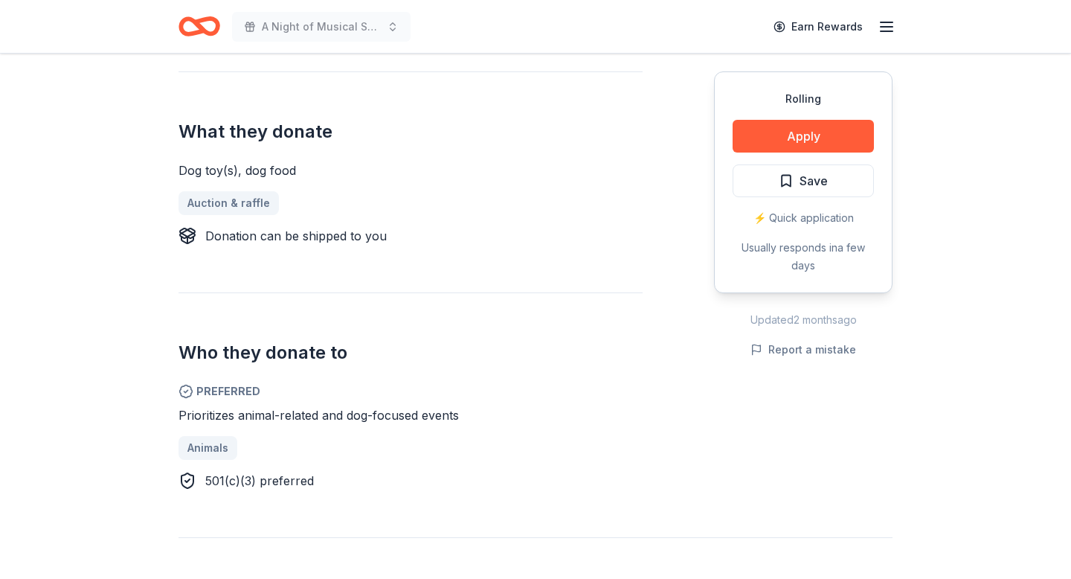
scroll to position [573, 0]
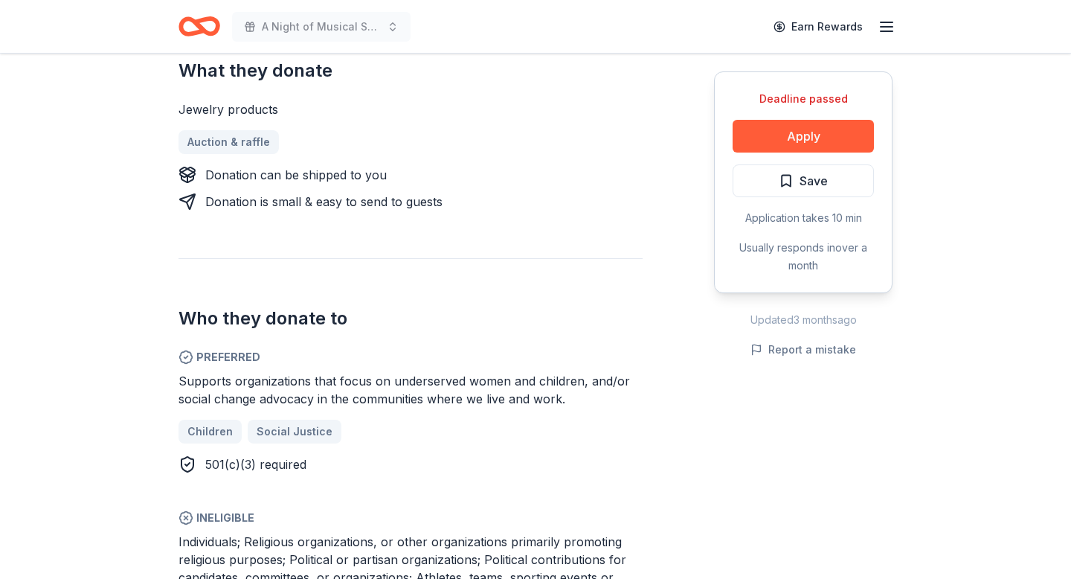
scroll to position [642, 0]
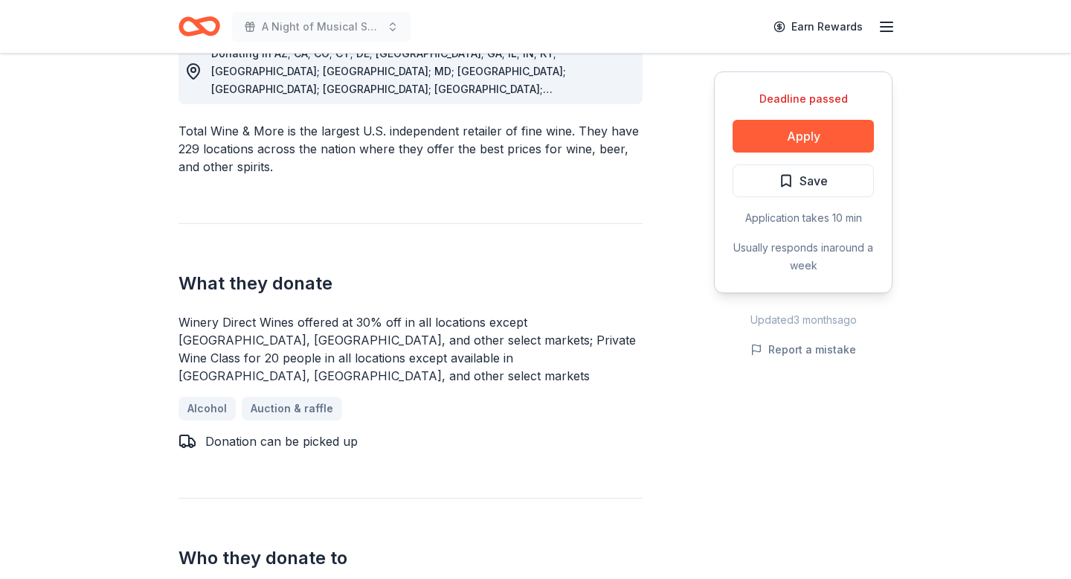
scroll to position [559, 0]
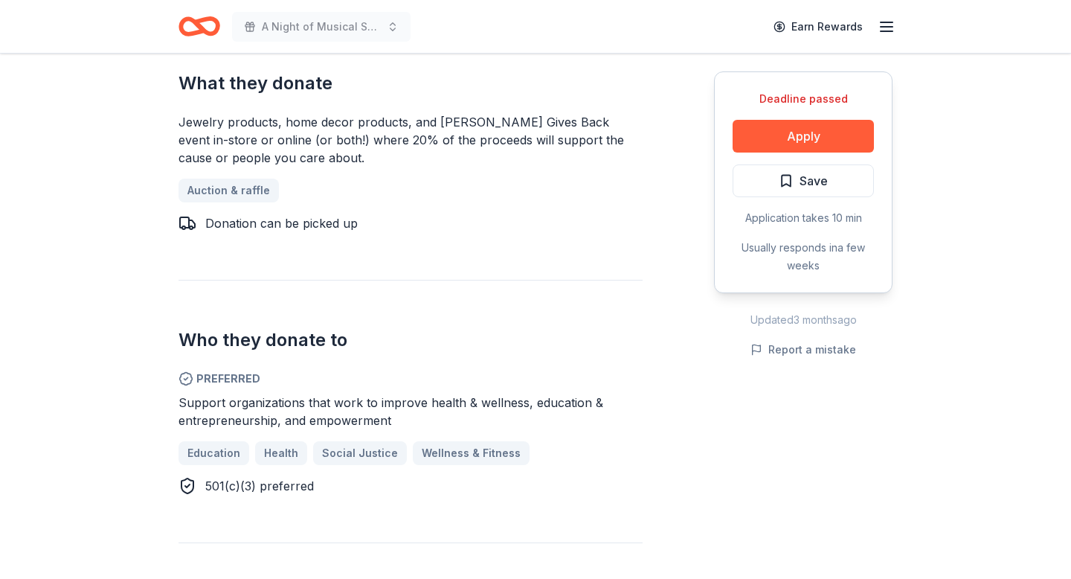
scroll to position [725, 0]
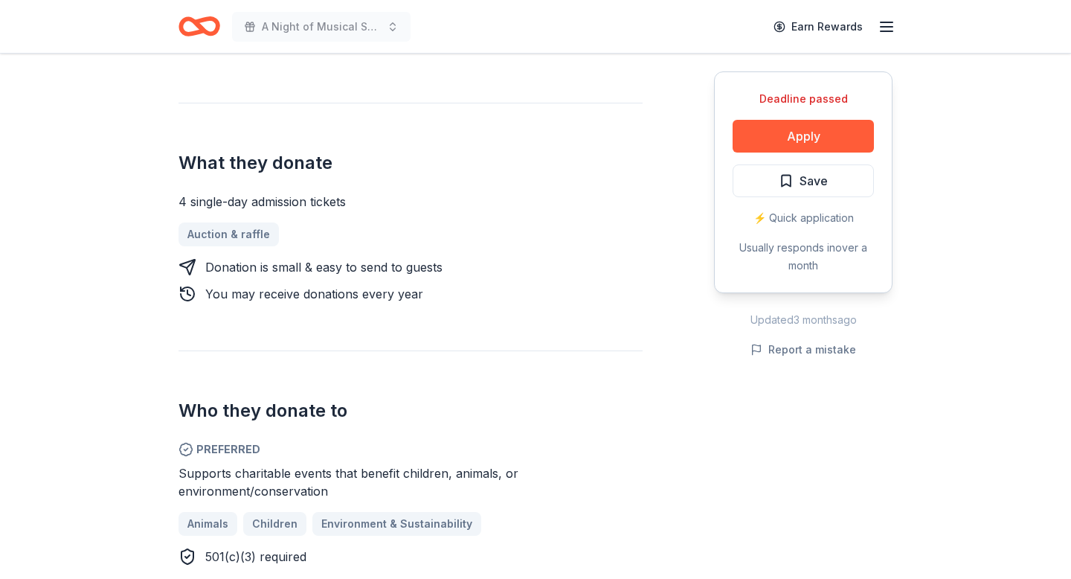
scroll to position [572, 0]
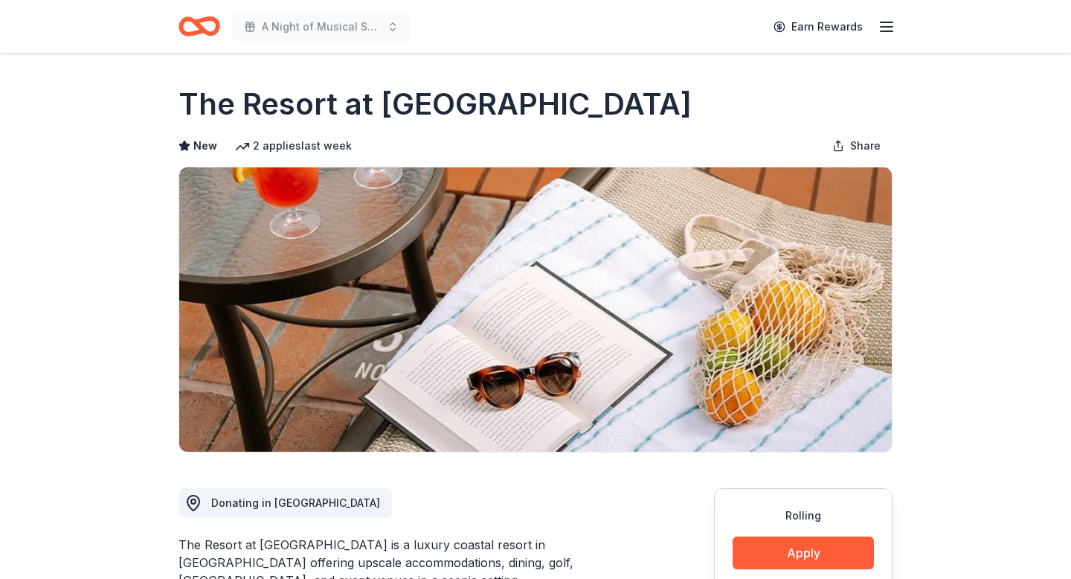
scroll to position [928, 0]
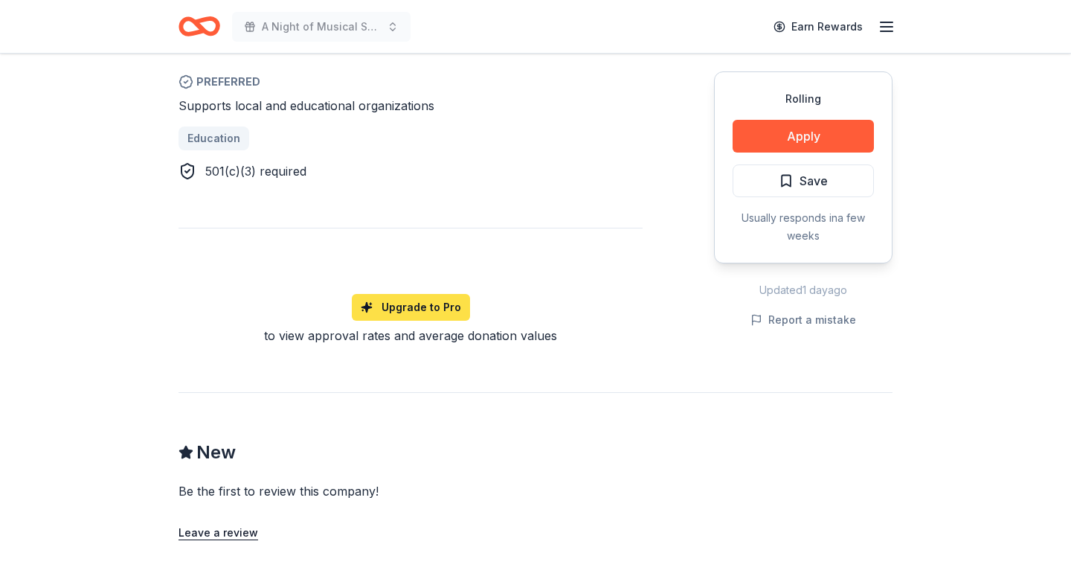
click at [438, 294] on link "Upgrade to Pro" at bounding box center [411, 307] width 118 height 27
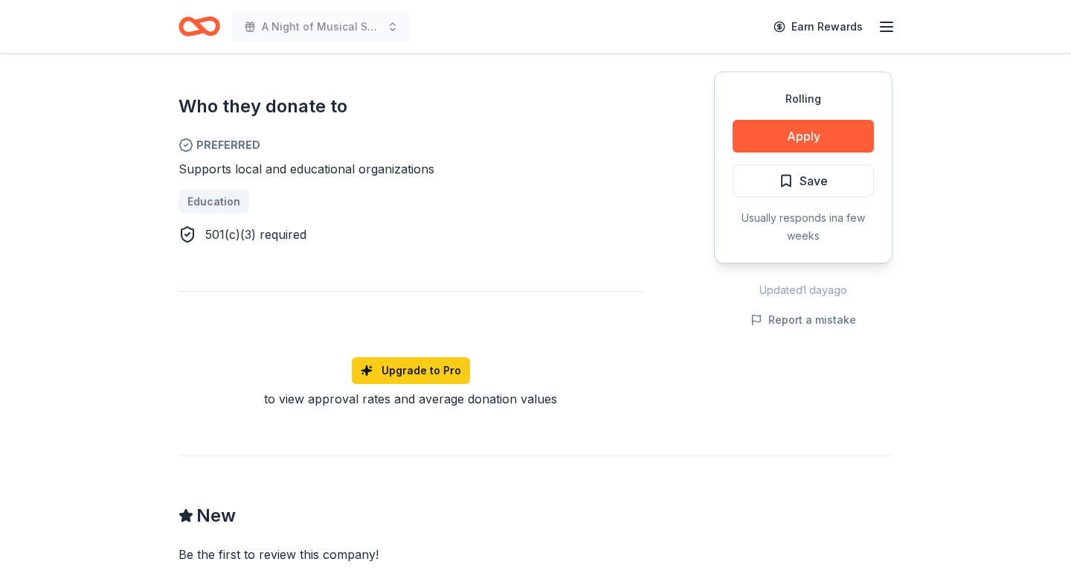
scroll to position [864, 0]
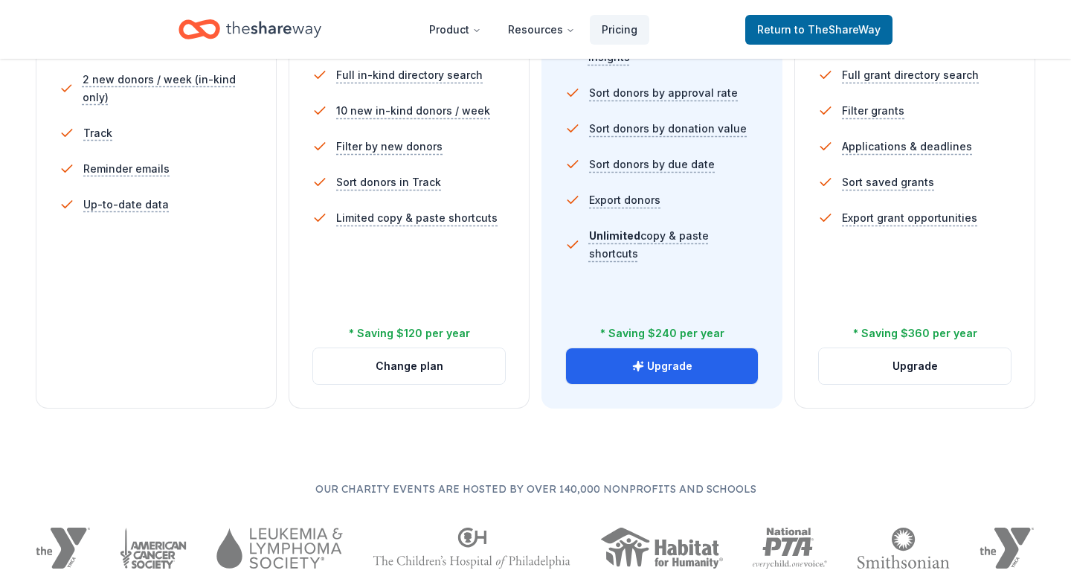
scroll to position [547, 0]
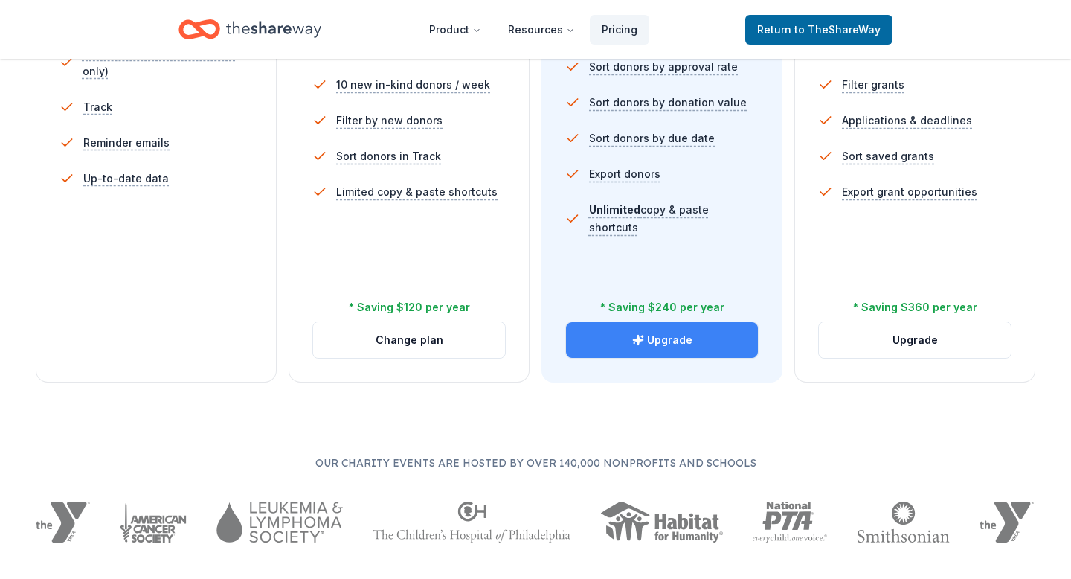
click at [673, 342] on button "Upgrade" at bounding box center [662, 340] width 192 height 36
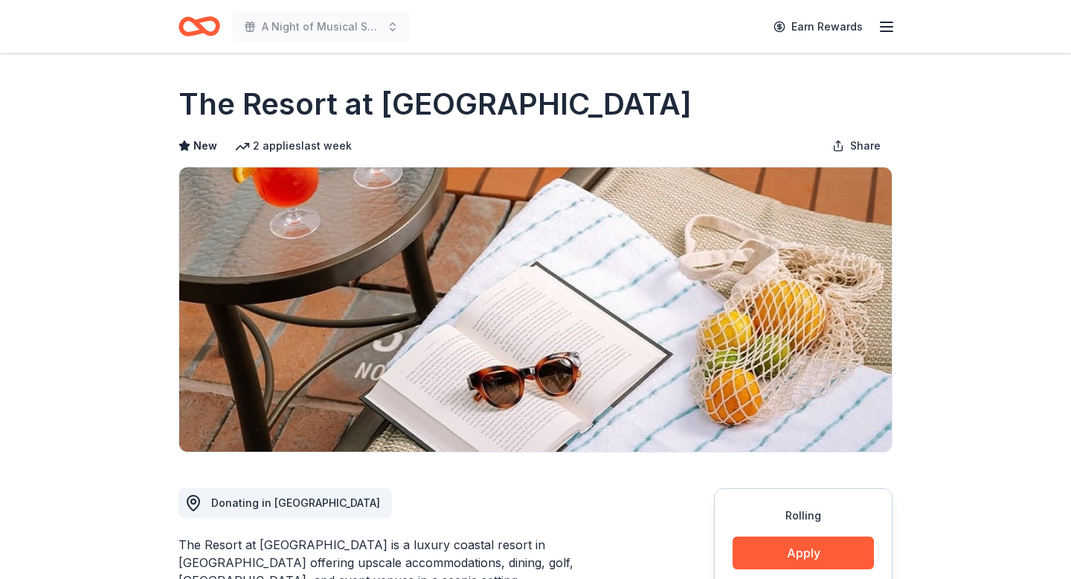
scroll to position [864, 0]
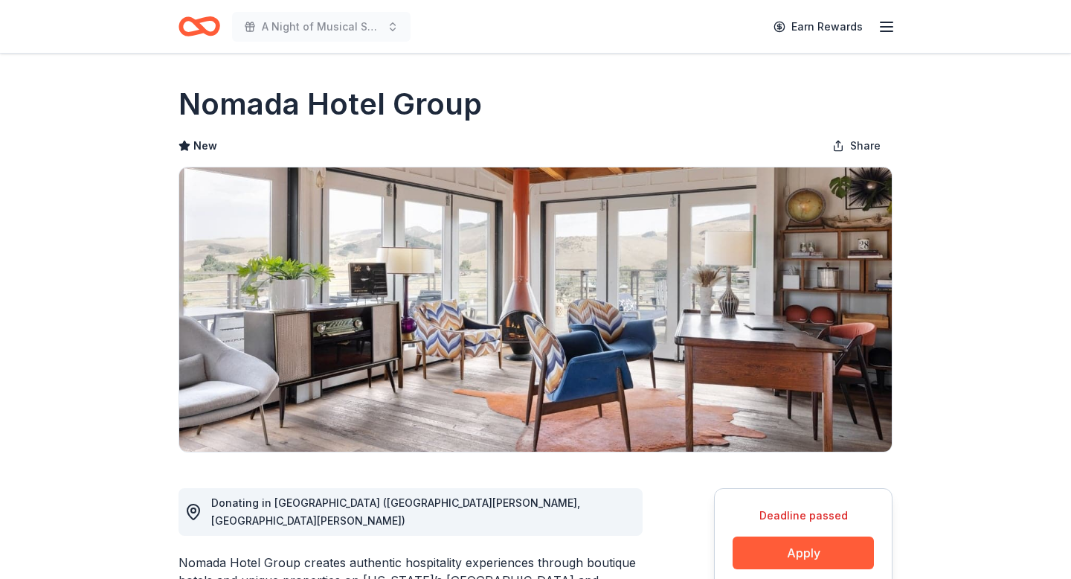
scroll to position [51, 0]
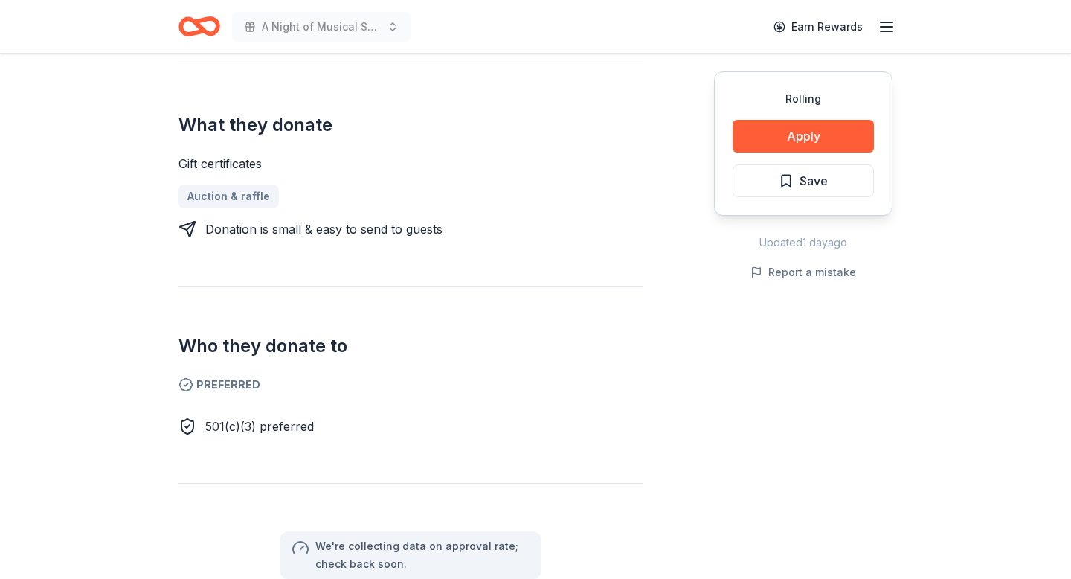
scroll to position [572, 0]
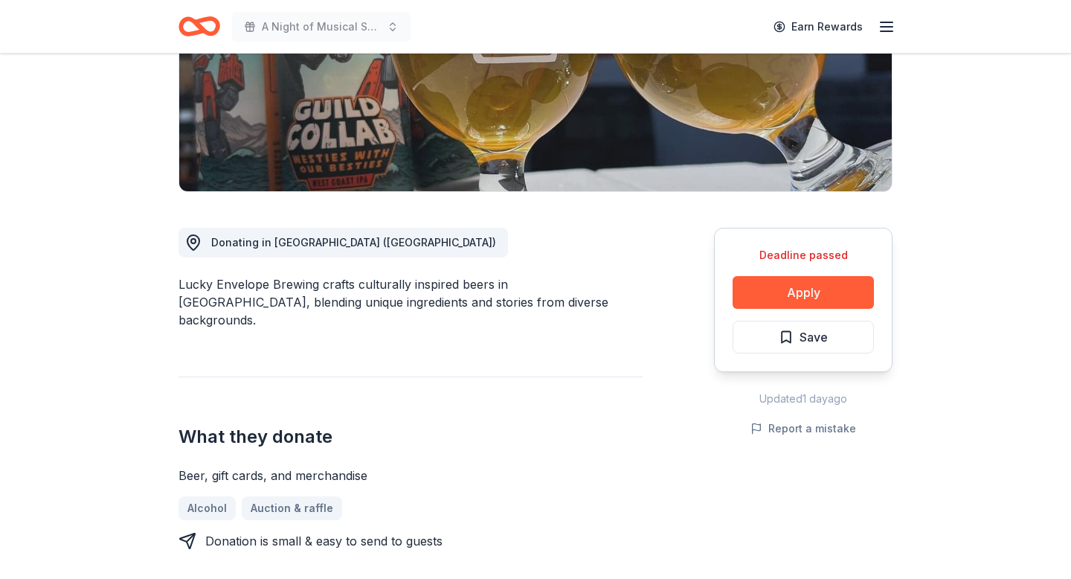
scroll to position [260, 0]
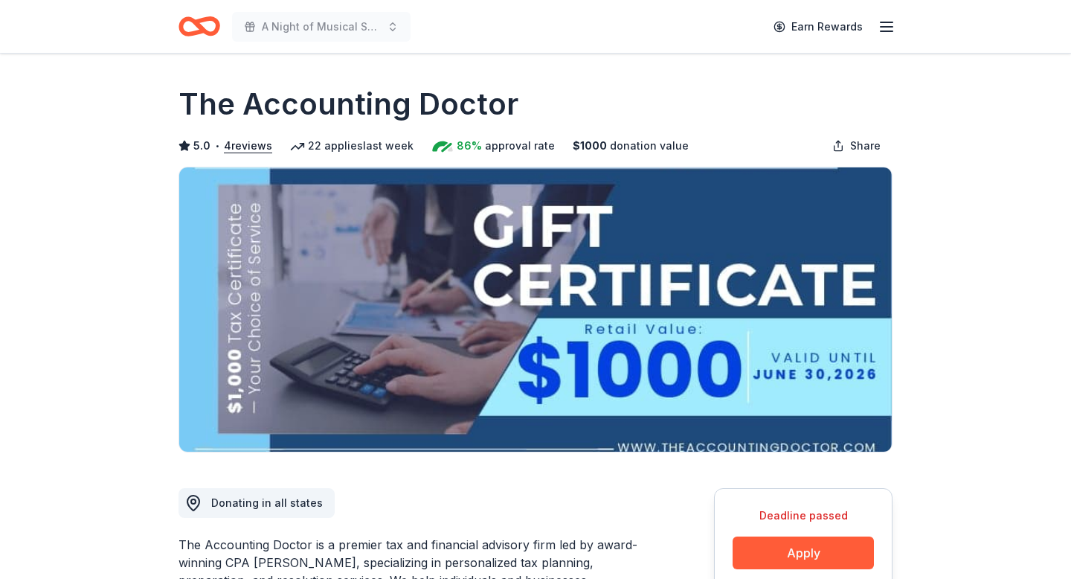
scroll to position [605, 0]
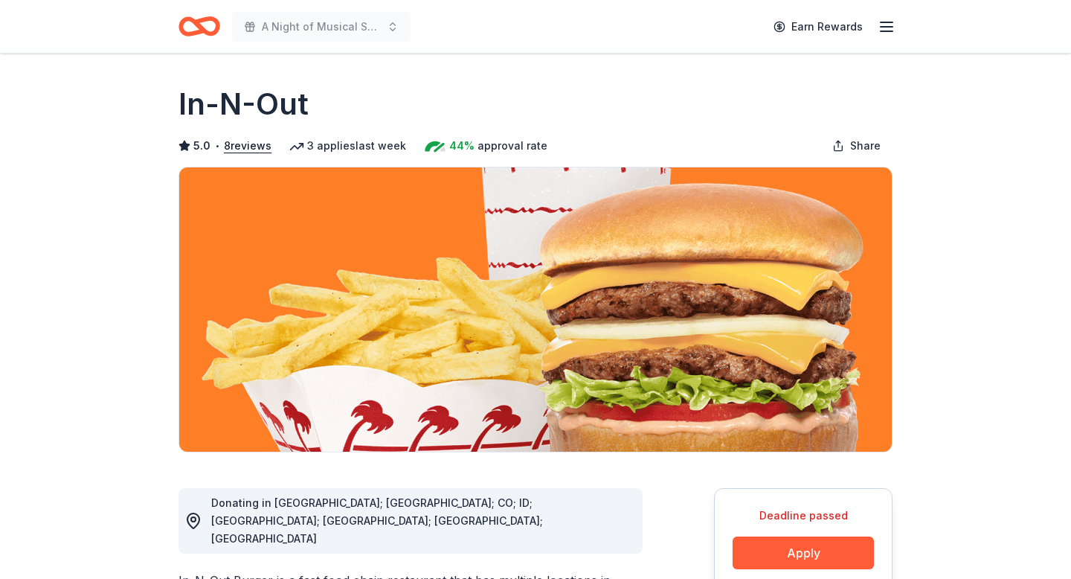
scroll to position [344, 0]
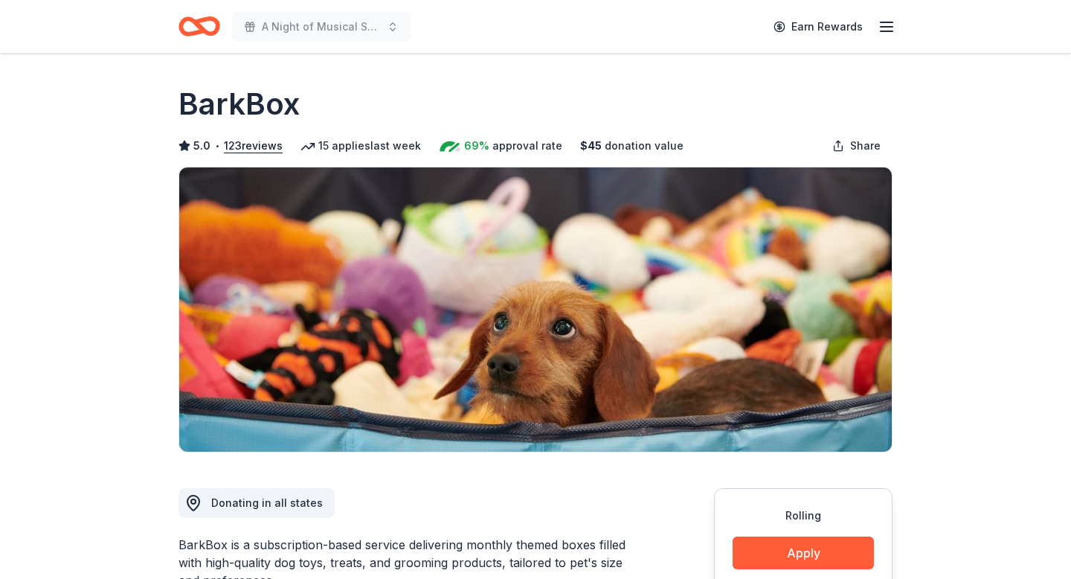
scroll to position [571, 0]
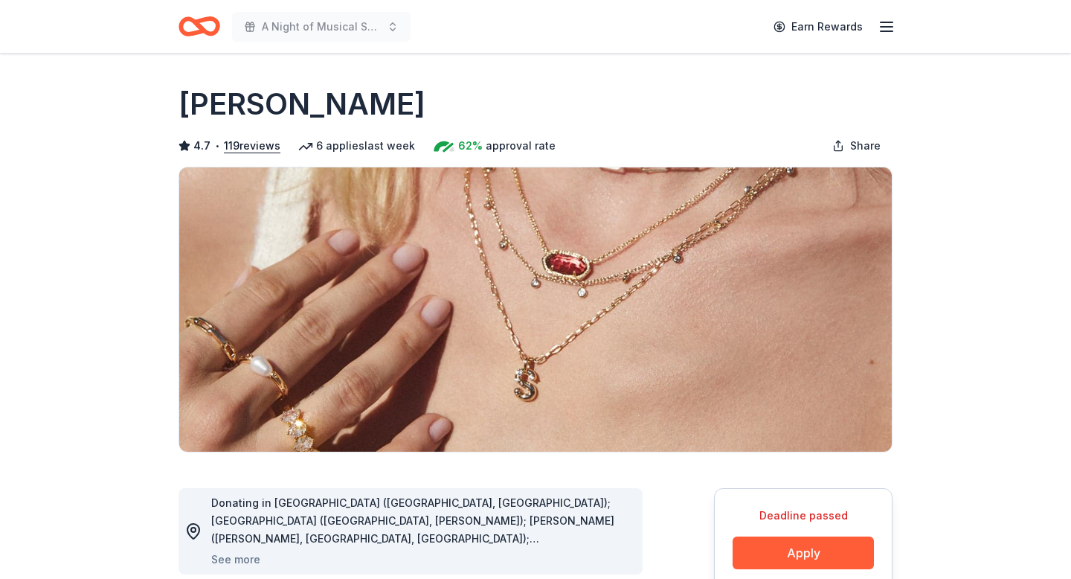
scroll to position [725, 0]
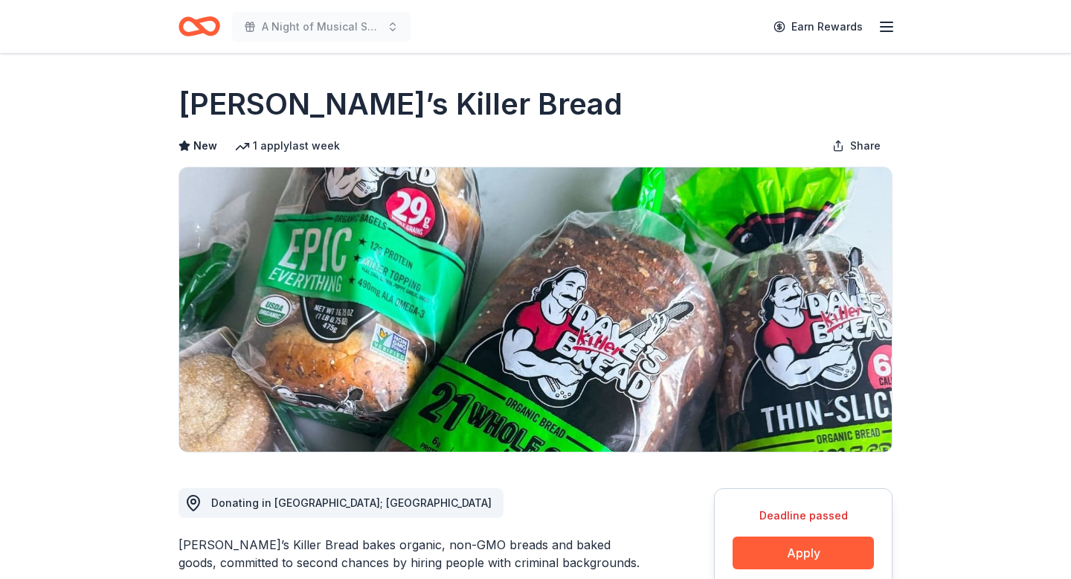
scroll to position [480, 0]
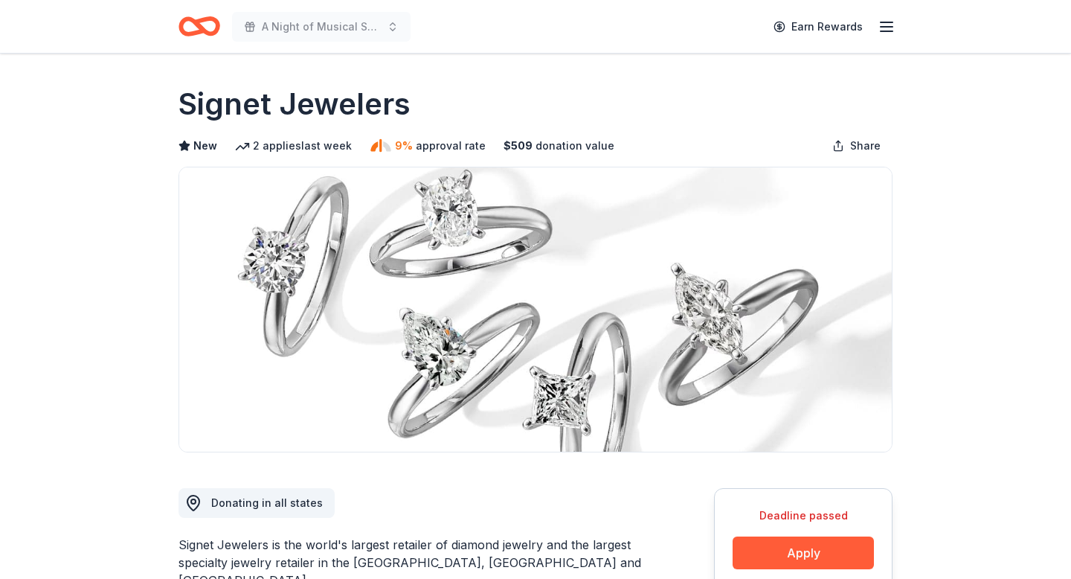
scroll to position [642, 0]
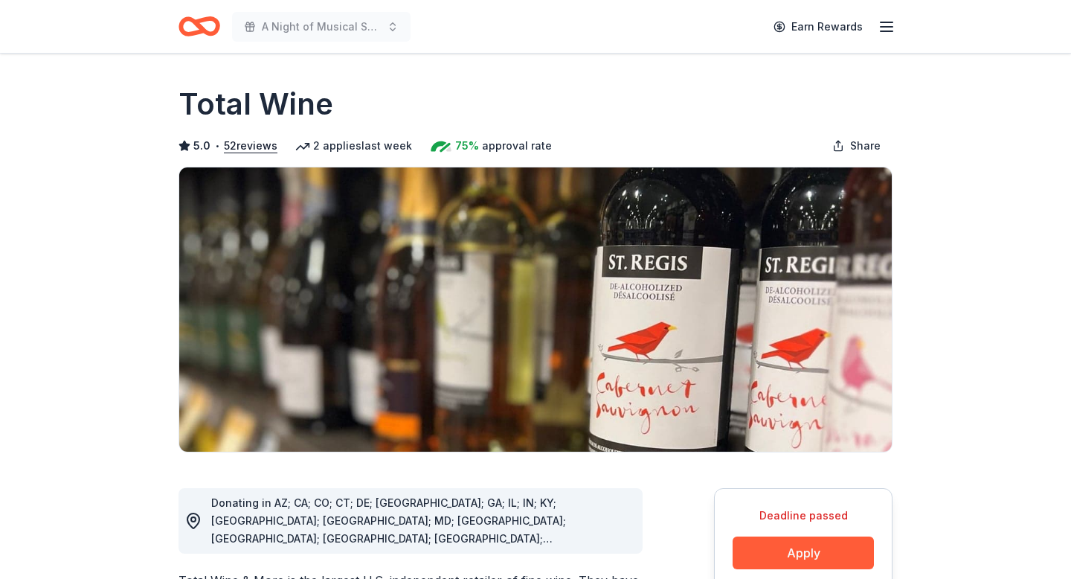
scroll to position [557, 0]
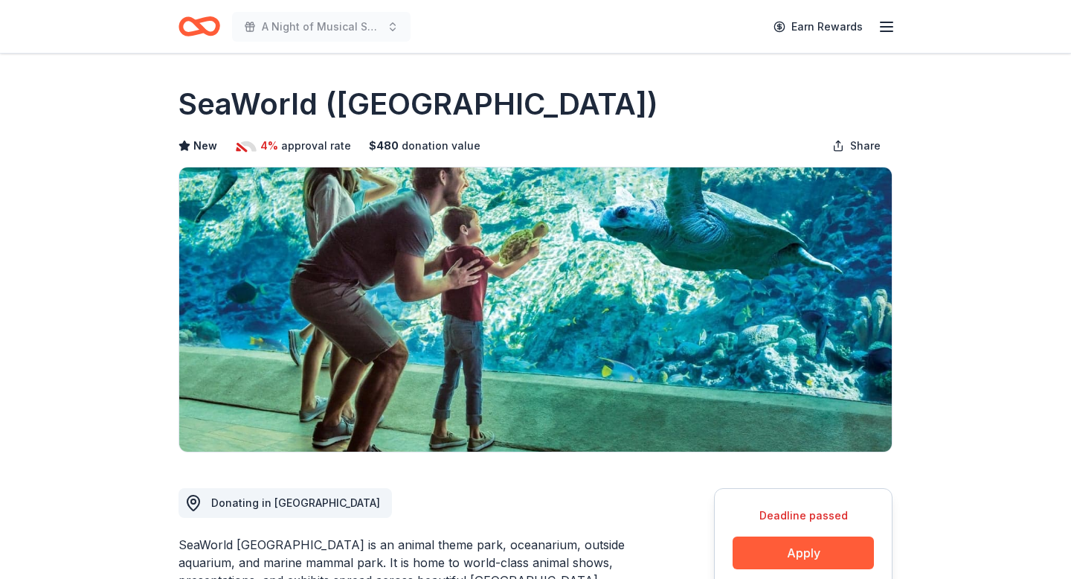
scroll to position [571, 0]
